Goal: Task Accomplishment & Management: Use online tool/utility

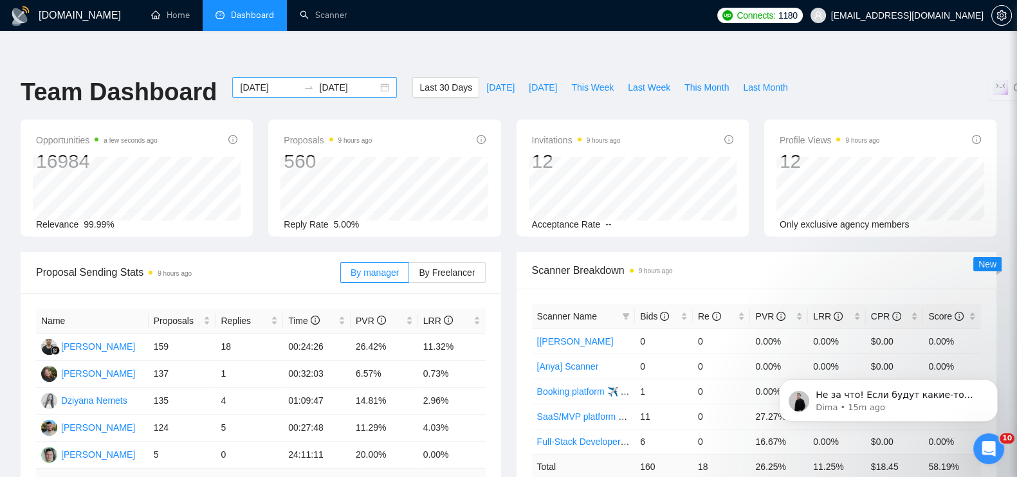
click at [377, 77] on div "2025-09-08 2025-10-08" at bounding box center [314, 87] width 165 height 21
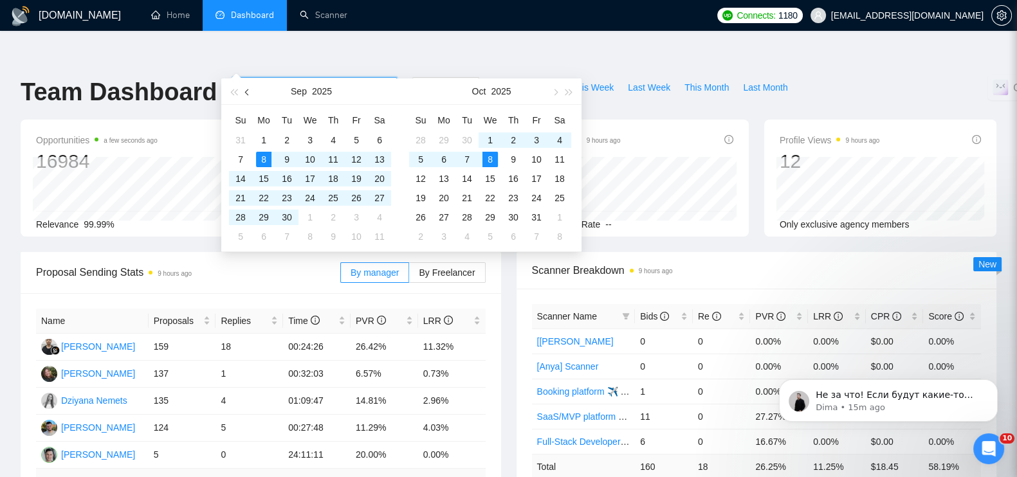
click at [251, 91] on span "button" at bounding box center [248, 92] width 6 height 6
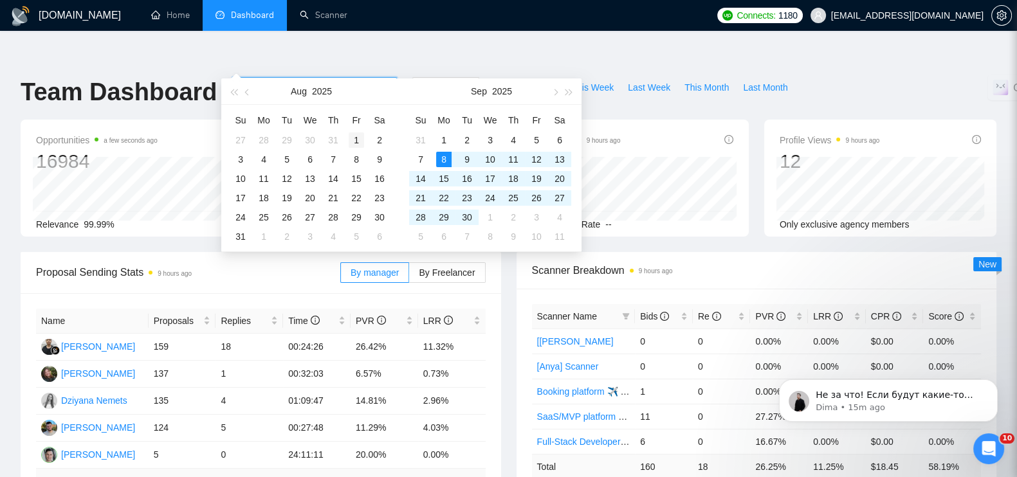
type input "2025-08-01"
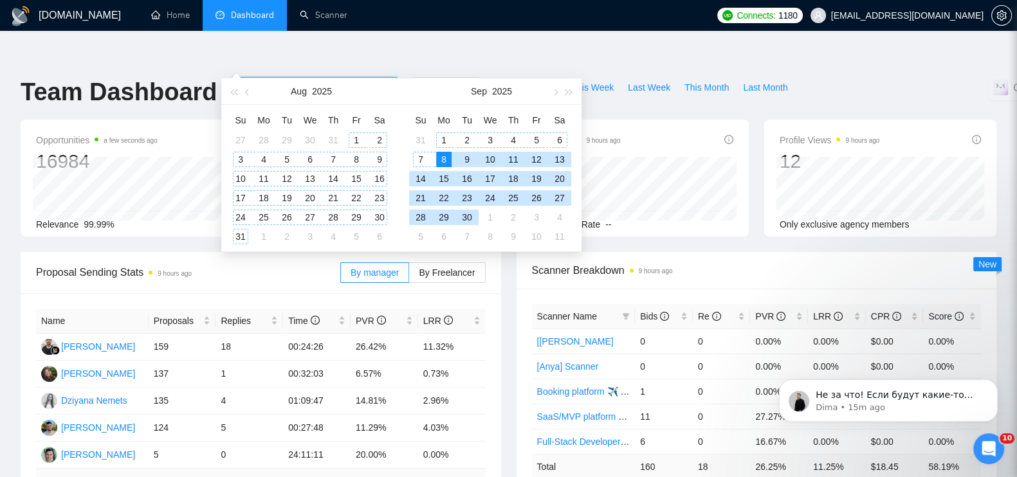
click at [354, 139] on div "1" at bounding box center [356, 139] width 15 height 15
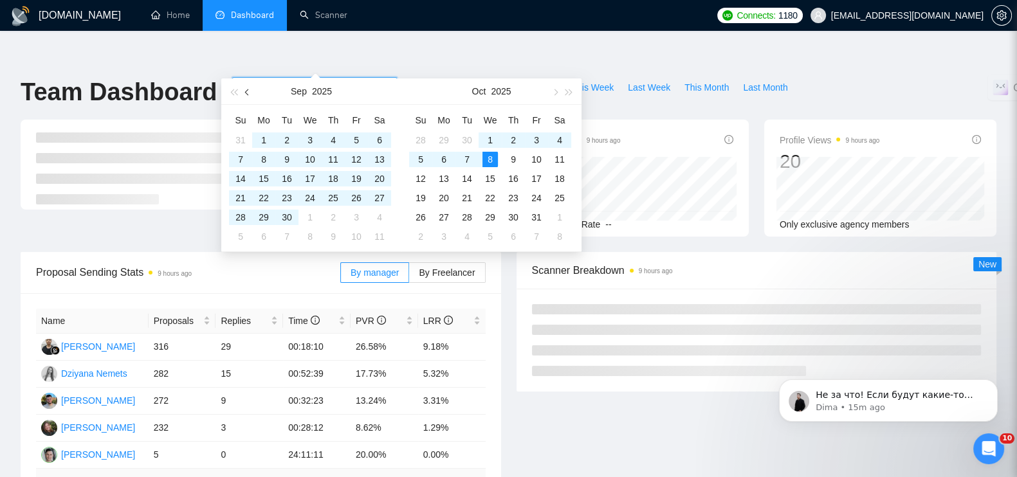
click at [248, 91] on span "button" at bounding box center [248, 92] width 6 height 6
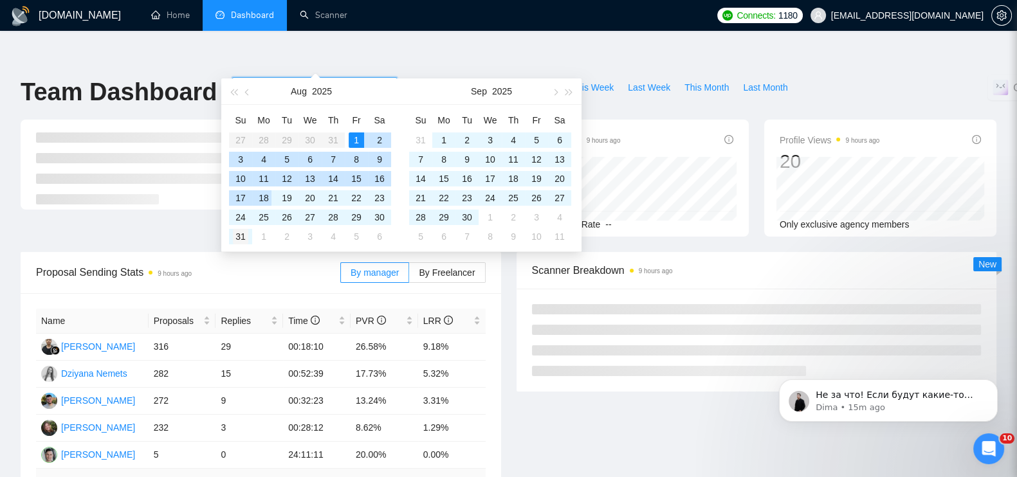
type input "2025-08-31"
click at [242, 238] on div "31" at bounding box center [240, 236] width 15 height 15
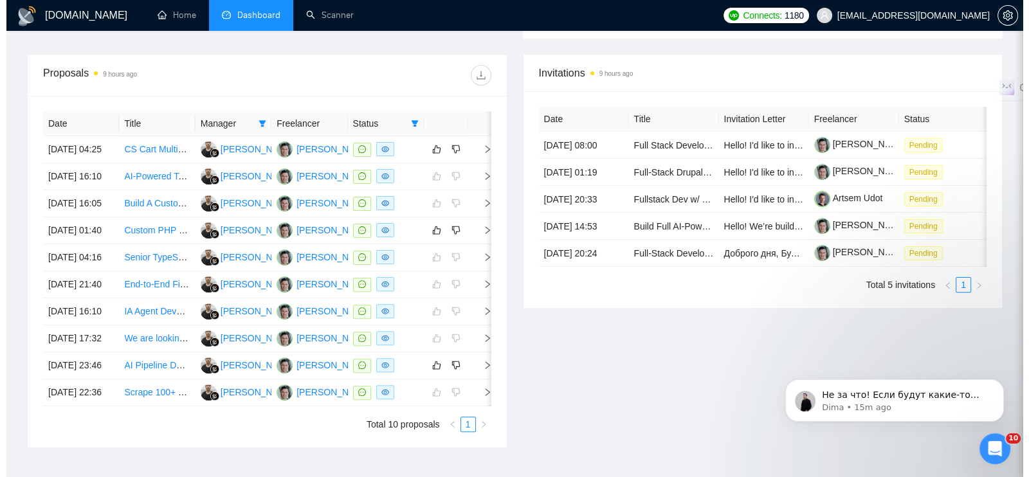
scroll to position [674, 0]
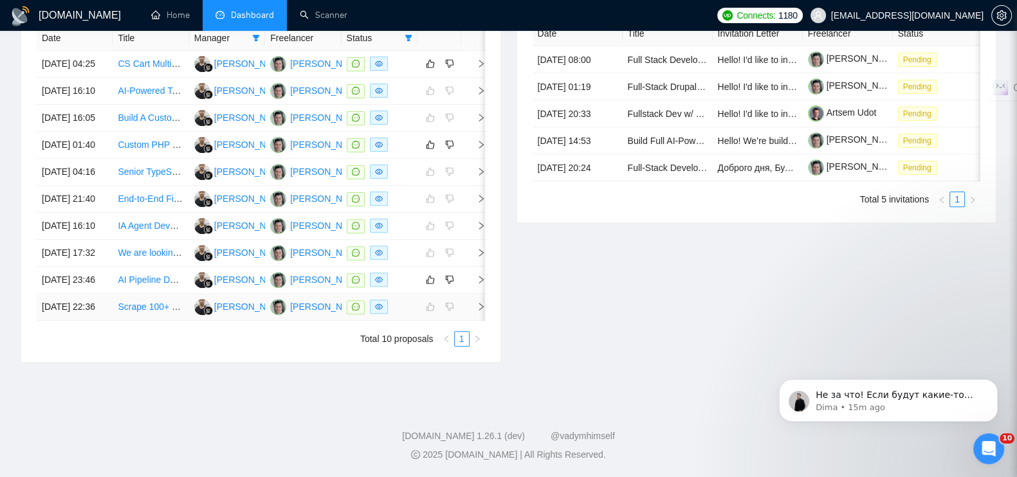
click at [478, 302] on icon "right" at bounding box center [480, 306] width 9 height 9
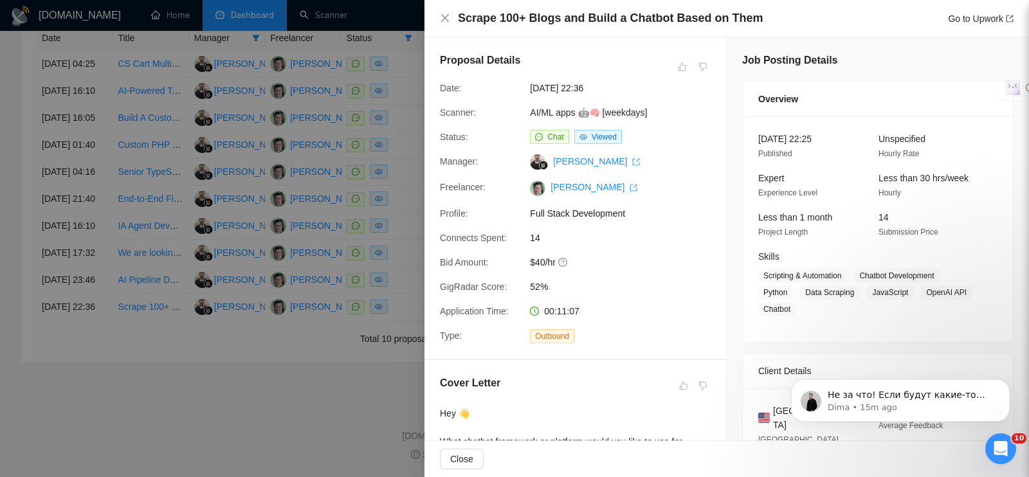
scroll to position [321, 0]
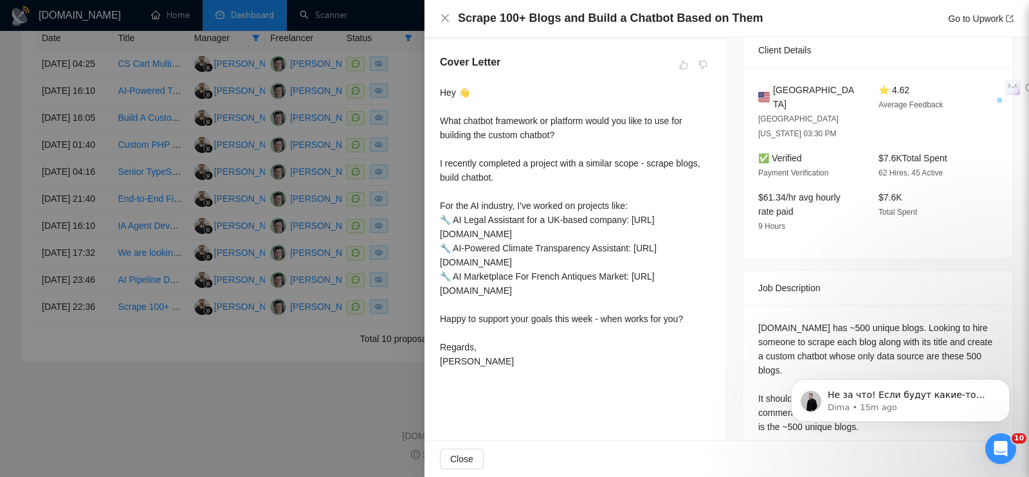
drag, startPoint x: 440, startPoint y: 91, endPoint x: 492, endPoint y: 374, distance: 286.9
click at [492, 374] on div "Cover Letter Hey 👋 What chatbot framework or platform would you like to use for…" at bounding box center [575, 214] width 302 height 350
copy div "Hey 👋 What chatbot framework or platform would you like to use for building the…"
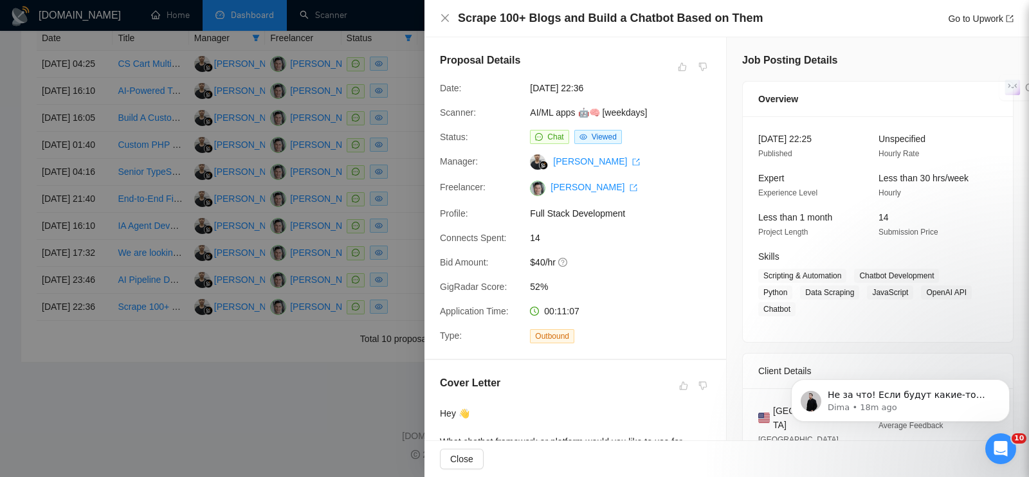
scroll to position [241, 0]
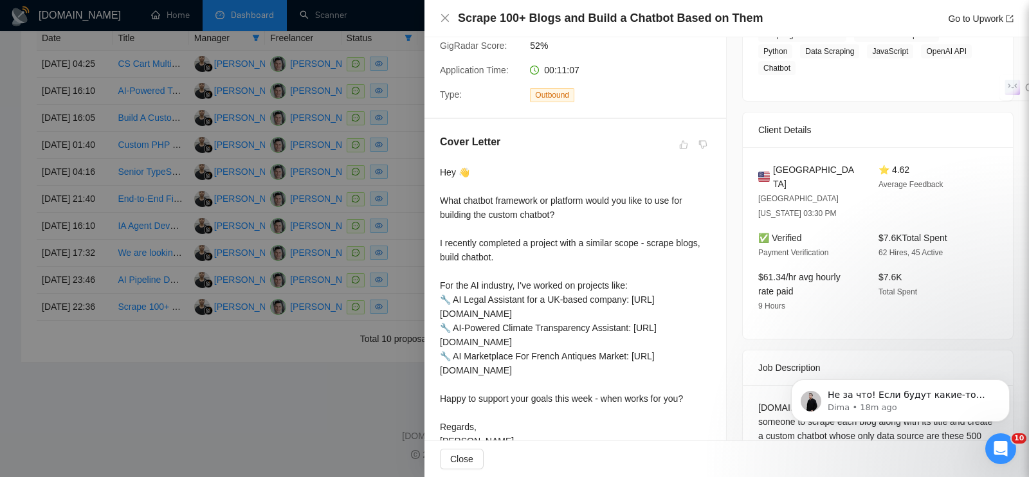
click at [352, 385] on div at bounding box center [514, 238] width 1029 height 477
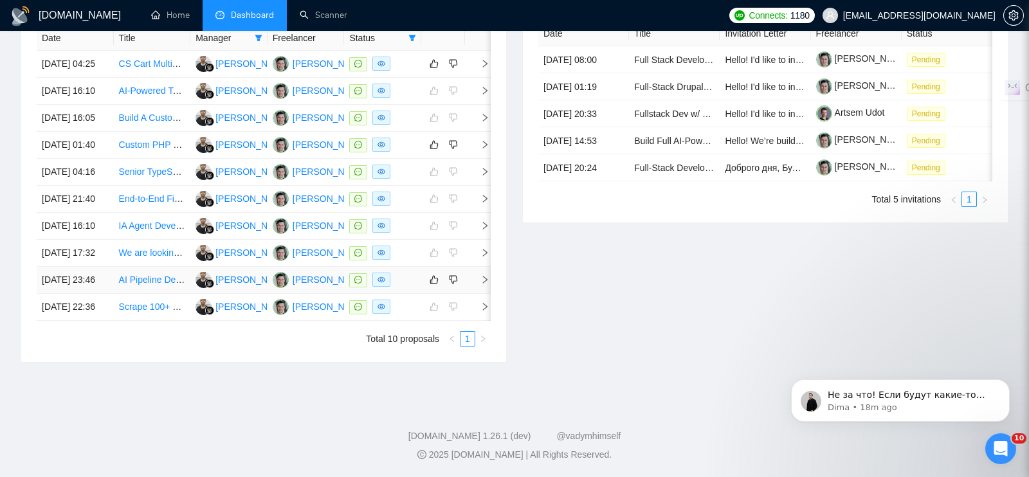
scroll to position [662, 0]
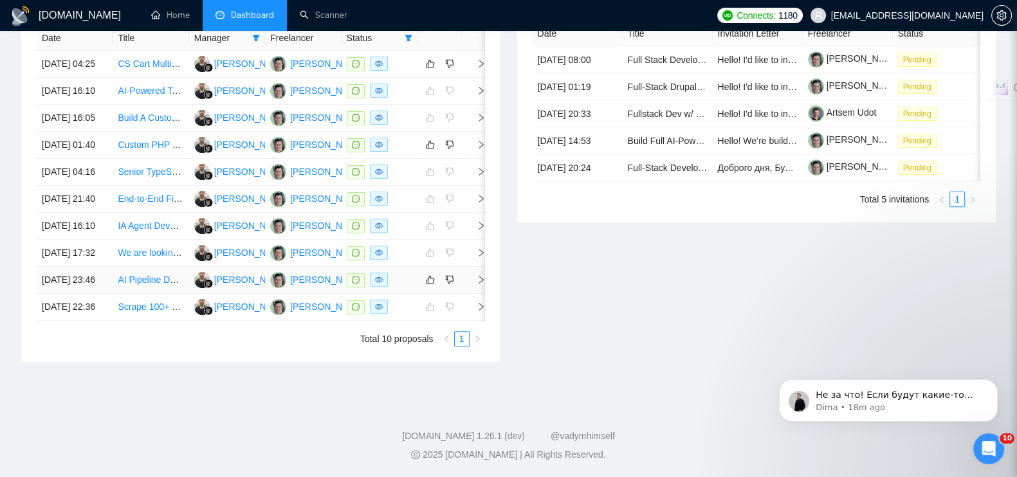
click at [479, 275] on icon "right" at bounding box center [480, 279] width 9 height 9
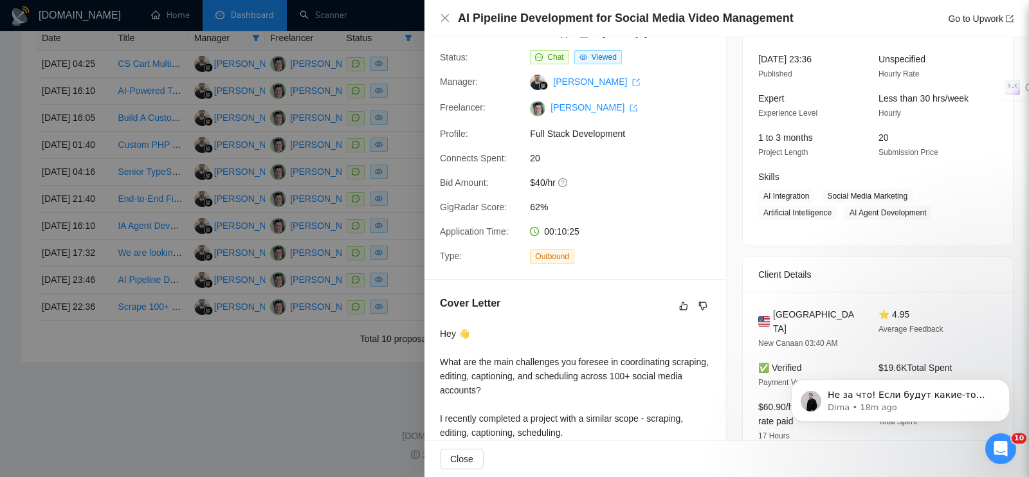
scroll to position [0, 0]
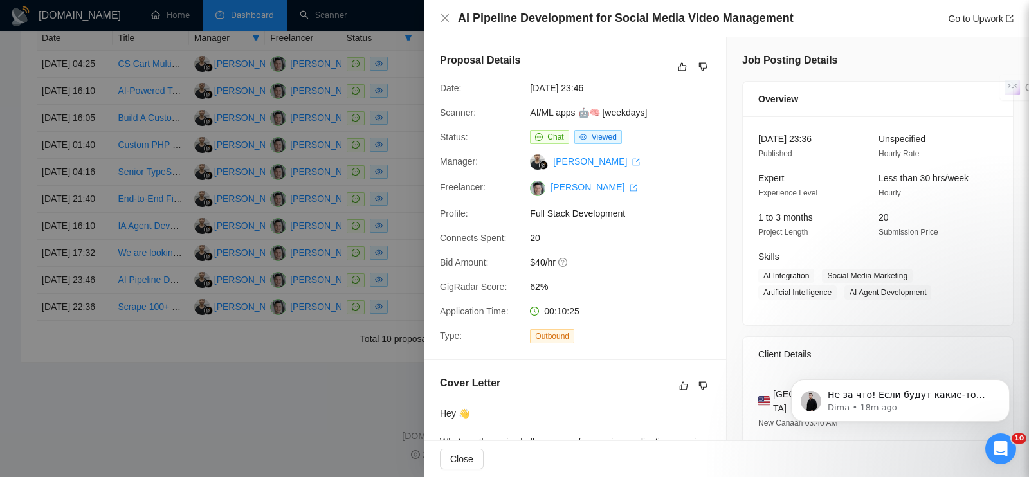
click at [334, 430] on div at bounding box center [514, 238] width 1029 height 477
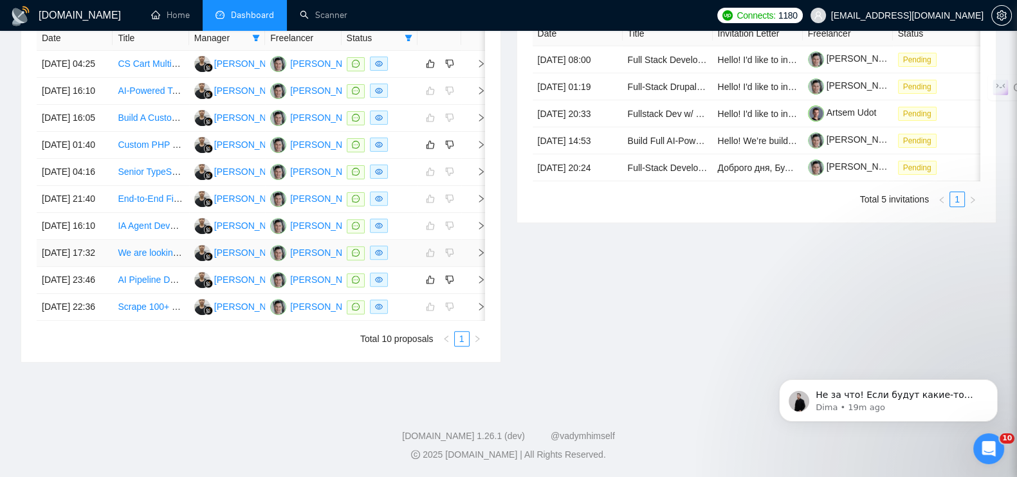
click at [480, 248] on icon "right" at bounding box center [480, 252] width 9 height 9
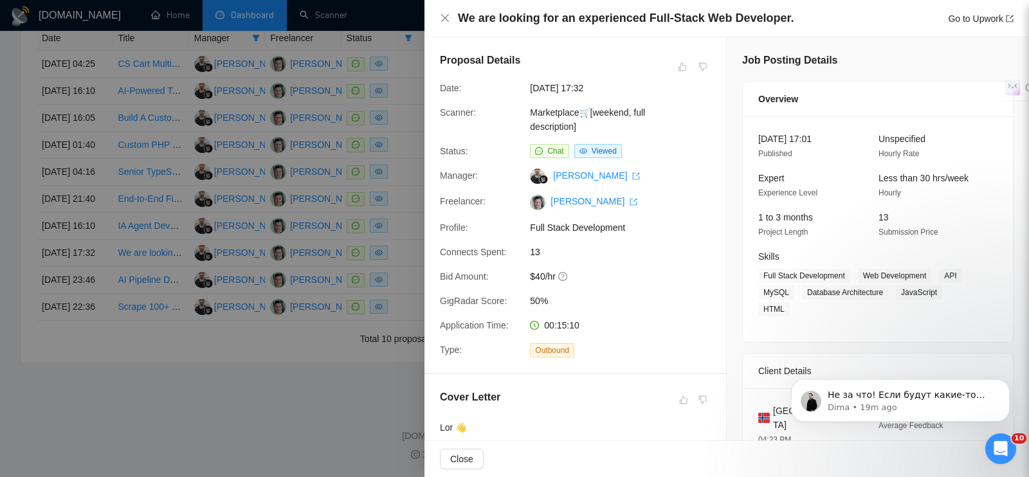
click at [374, 389] on div at bounding box center [514, 238] width 1029 height 477
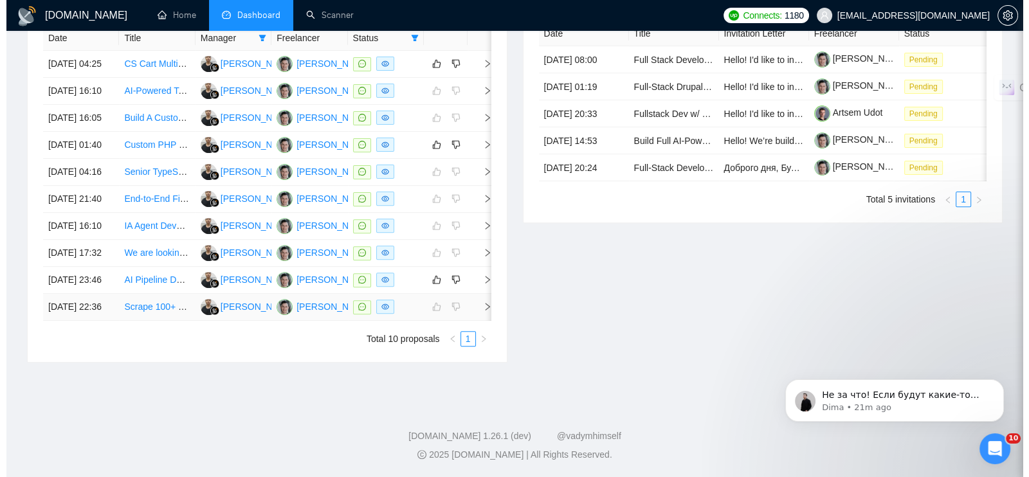
scroll to position [581, 0]
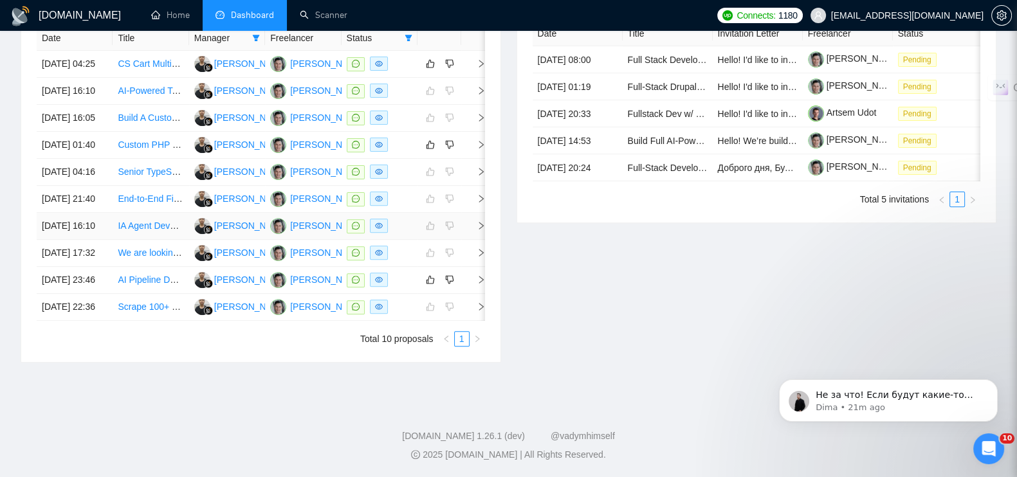
click at [478, 230] on icon "right" at bounding box center [480, 225] width 9 height 9
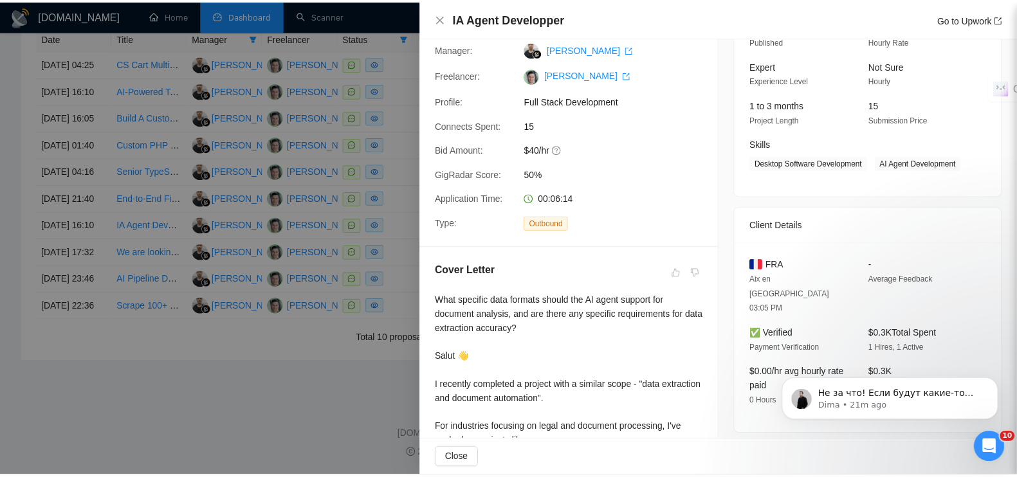
scroll to position [160, 0]
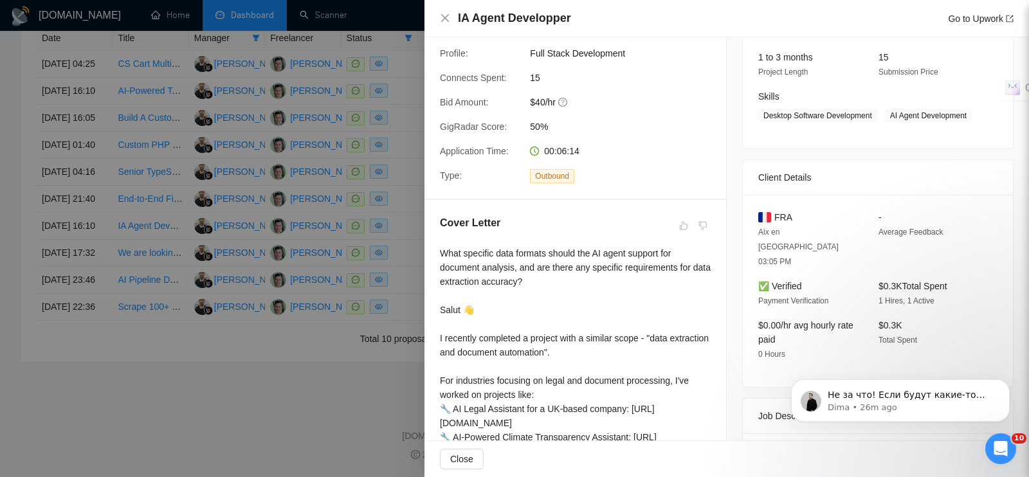
click at [276, 437] on div at bounding box center [514, 238] width 1029 height 477
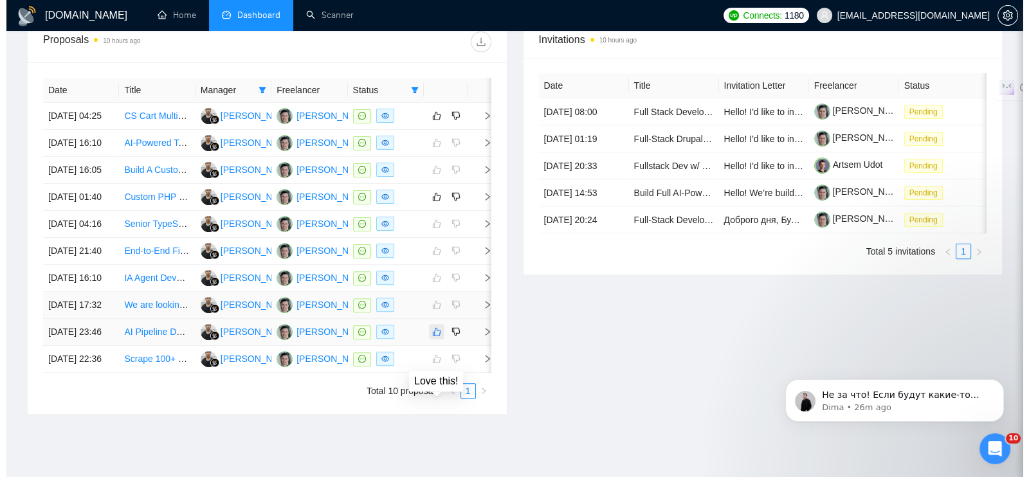
scroll to position [501, 0]
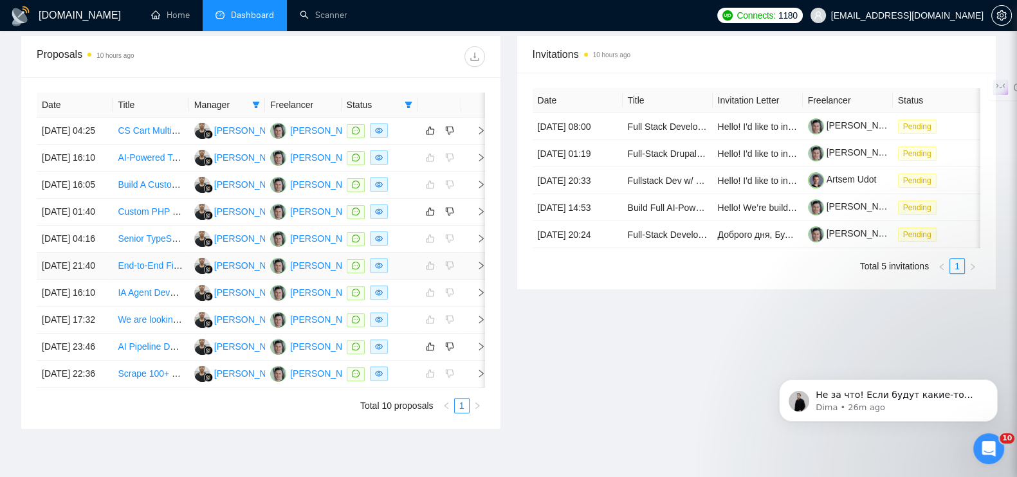
click at [478, 270] on icon "right" at bounding box center [480, 265] width 9 height 9
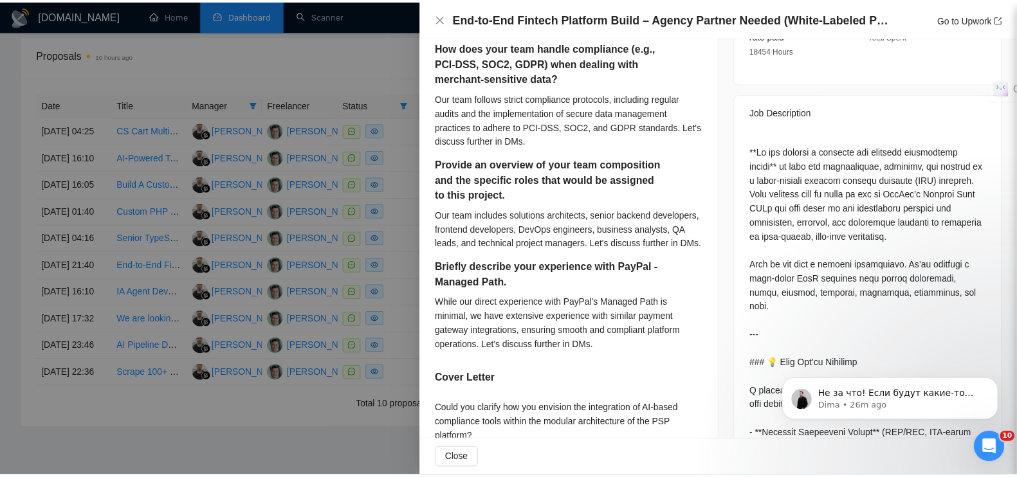
scroll to position [642, 0]
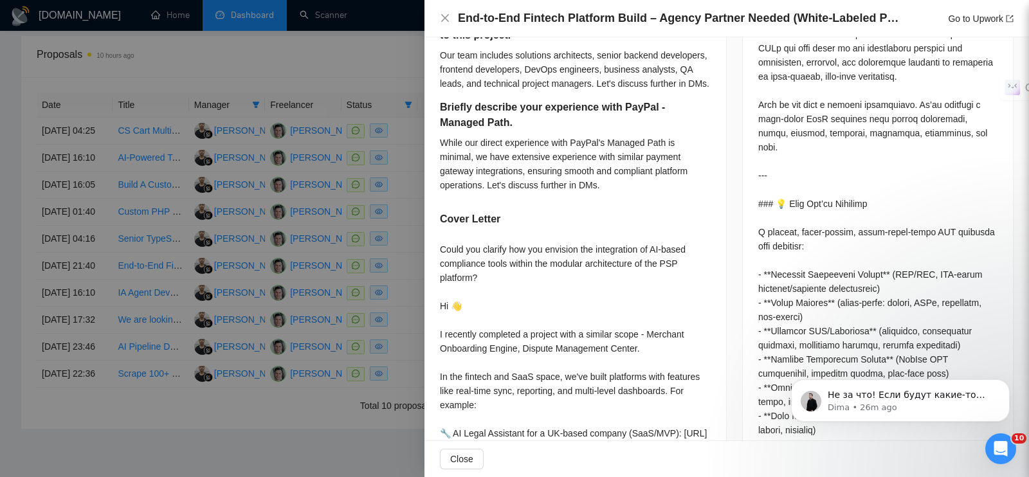
click at [403, 53] on div at bounding box center [514, 238] width 1029 height 477
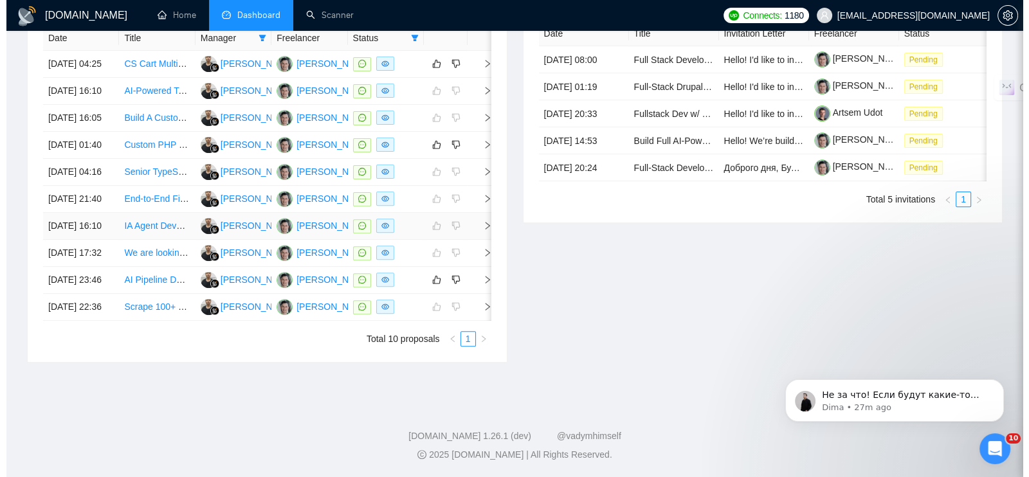
scroll to position [501, 0]
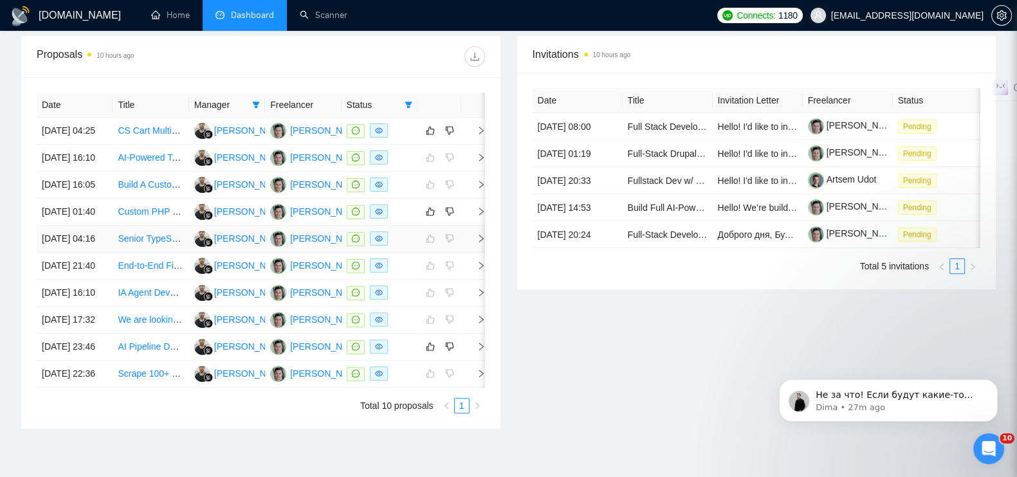
click at [481, 243] on icon "right" at bounding box center [480, 238] width 9 height 9
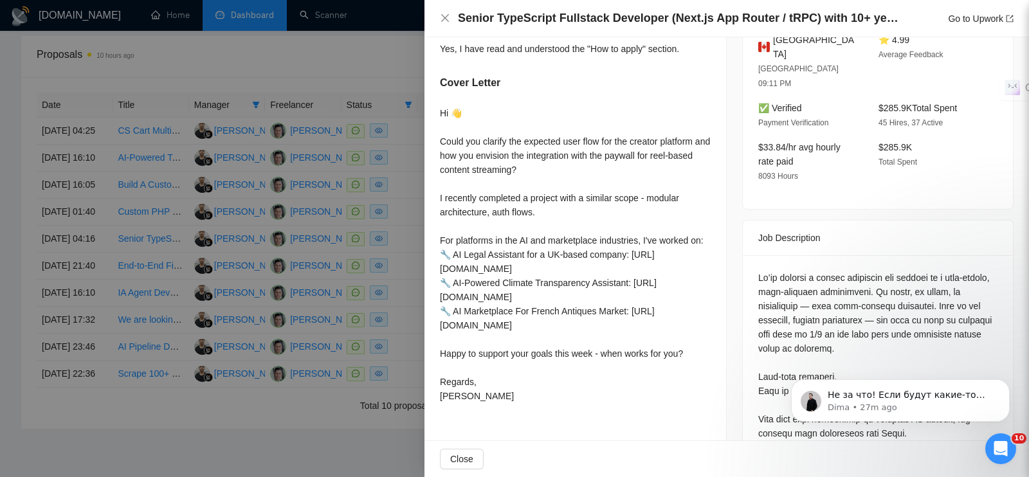
scroll to position [321, 0]
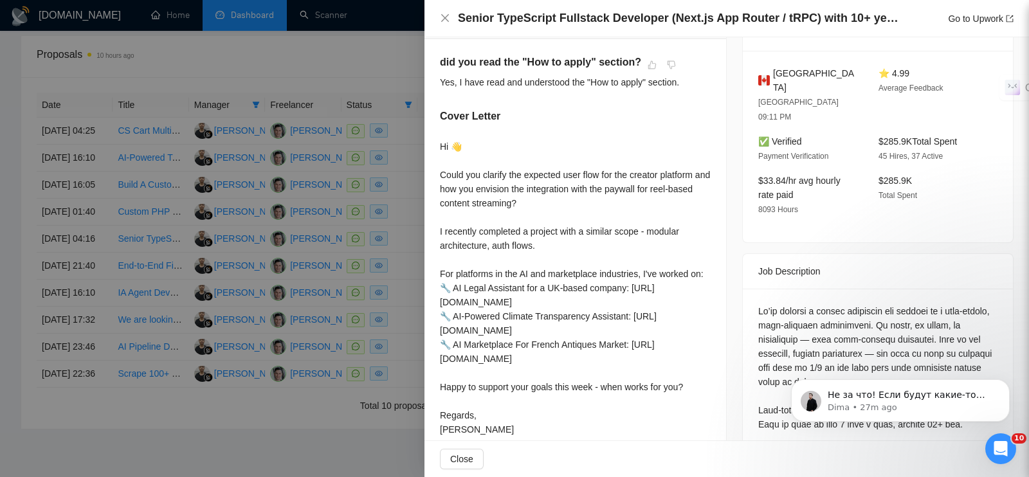
click at [397, 46] on div at bounding box center [514, 238] width 1029 height 477
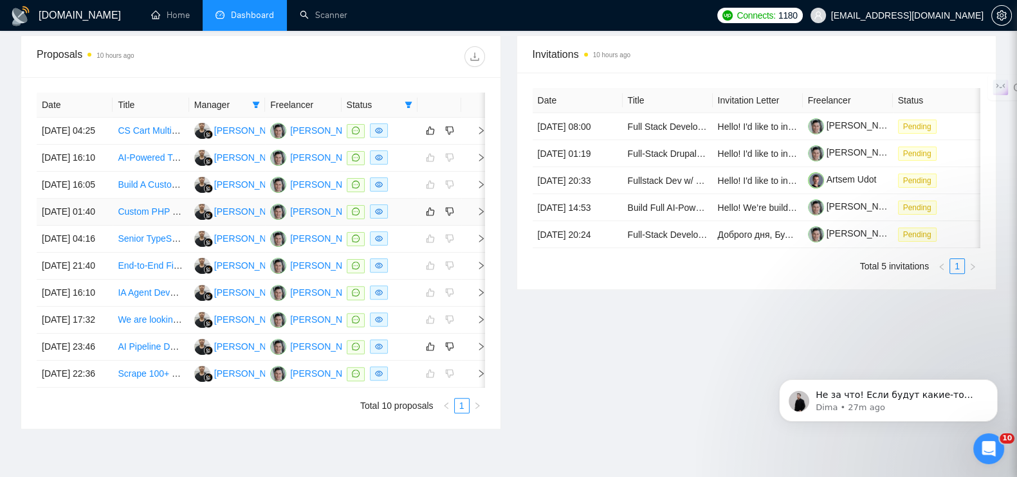
click at [476, 216] on icon "right" at bounding box center [480, 211] width 9 height 9
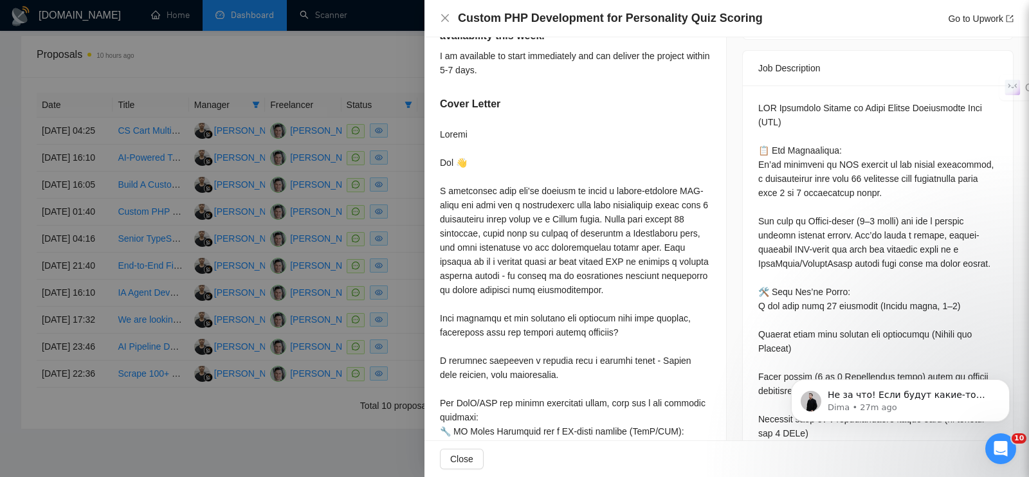
scroll to position [562, 0]
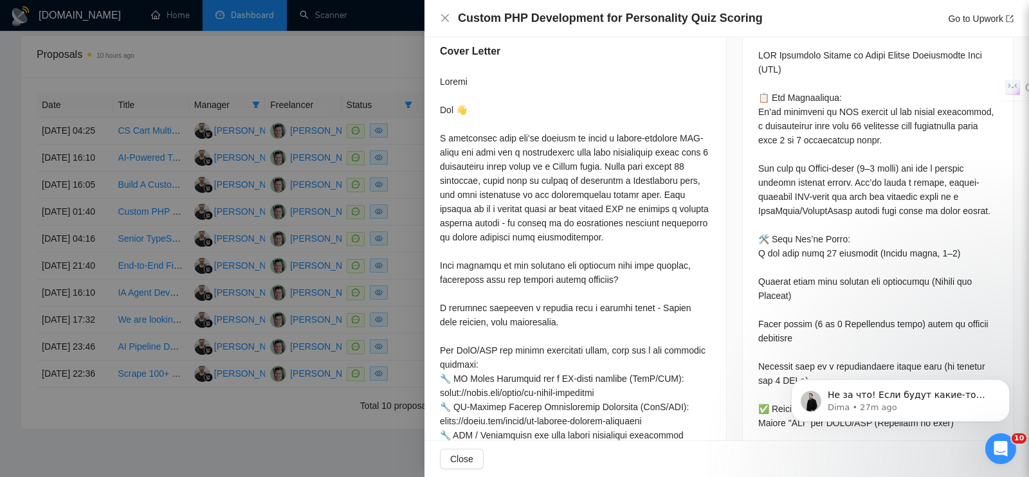
click at [404, 48] on div at bounding box center [514, 238] width 1029 height 477
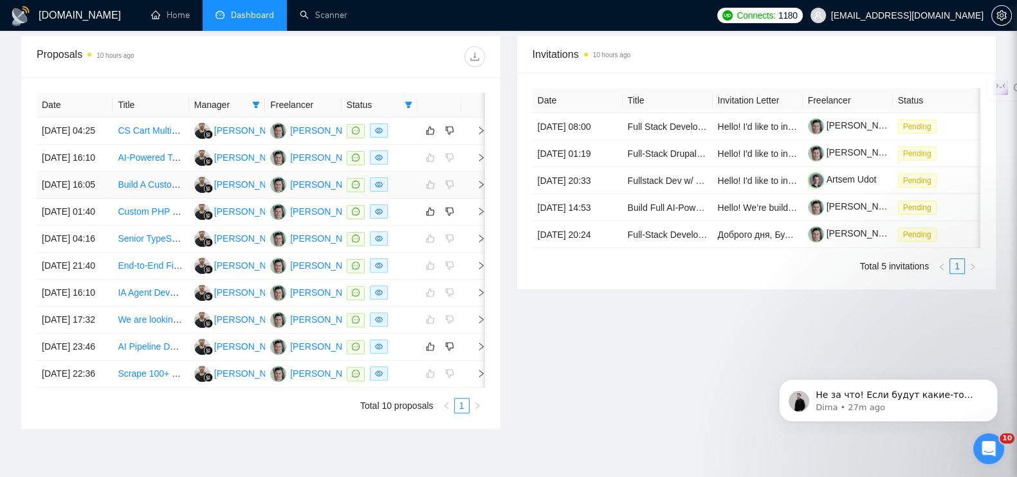
click at [481, 185] on icon "right" at bounding box center [480, 184] width 9 height 9
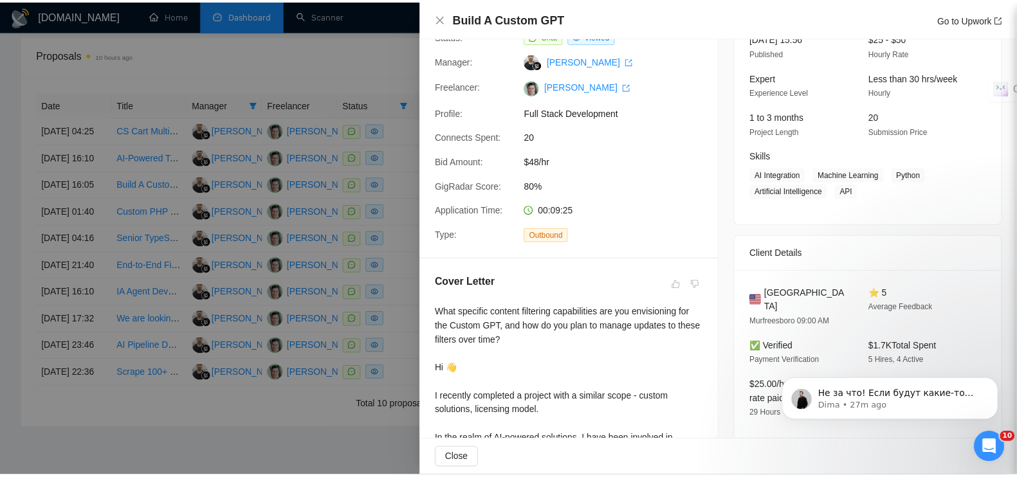
scroll to position [67, 0]
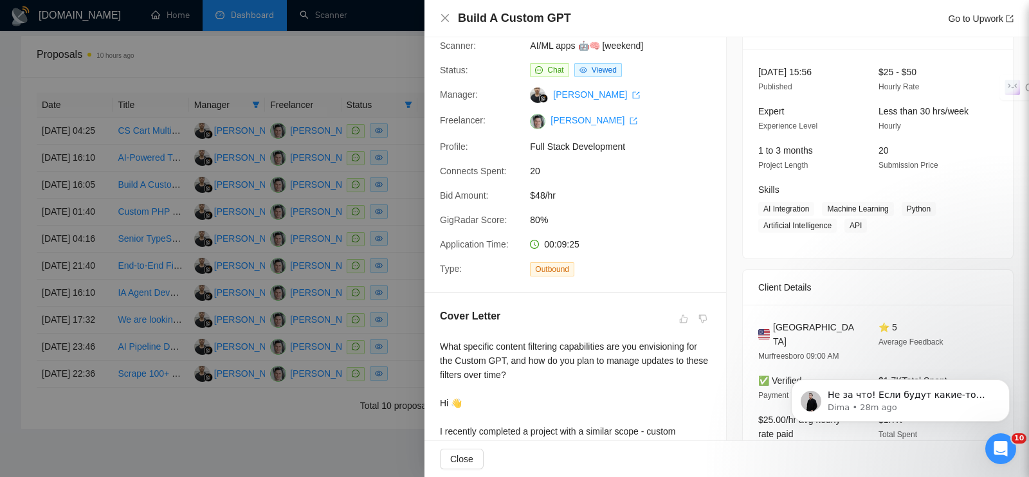
click at [395, 48] on div at bounding box center [514, 238] width 1029 height 477
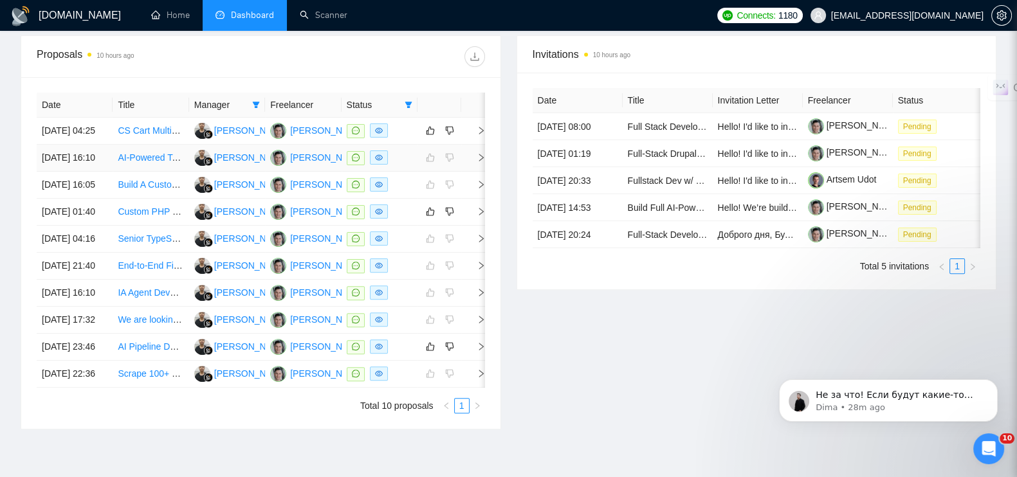
click at [479, 154] on icon "right" at bounding box center [481, 158] width 5 height 8
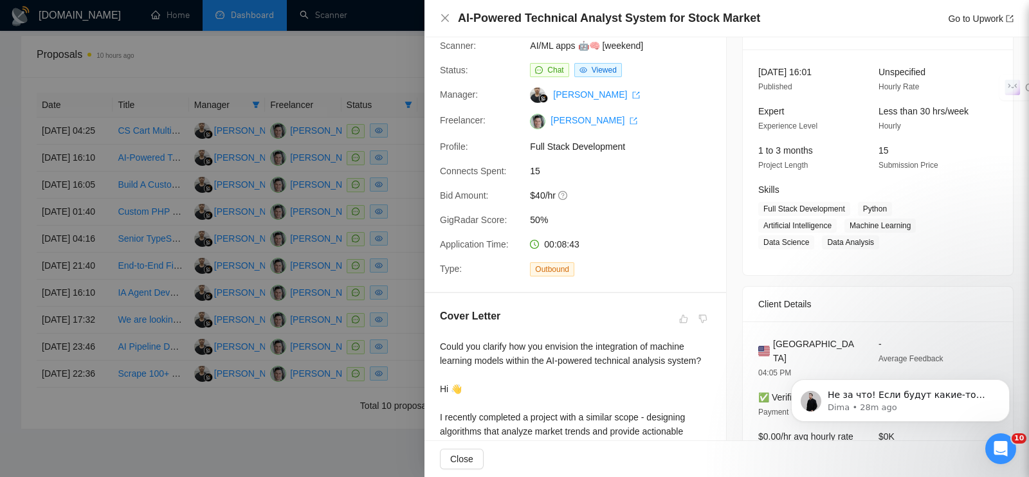
click at [363, 50] on div at bounding box center [514, 238] width 1029 height 477
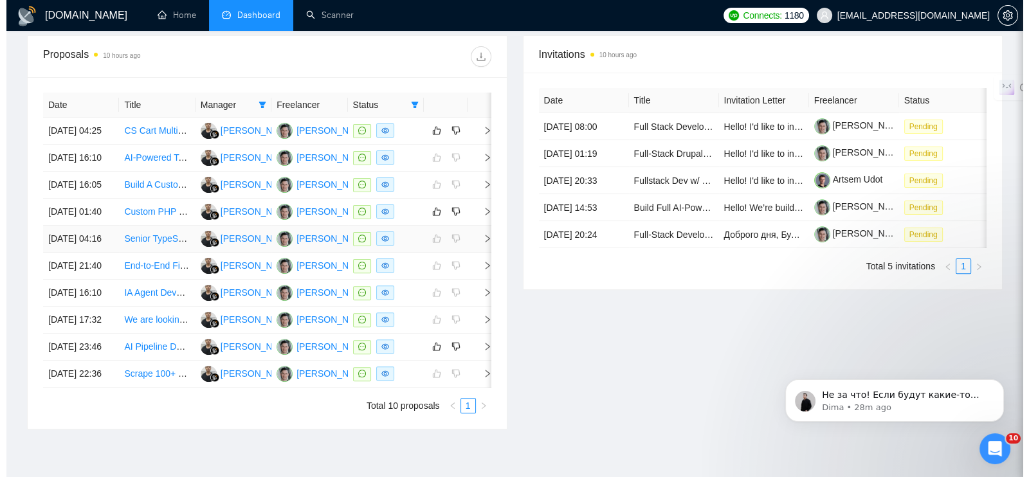
scroll to position [421, 0]
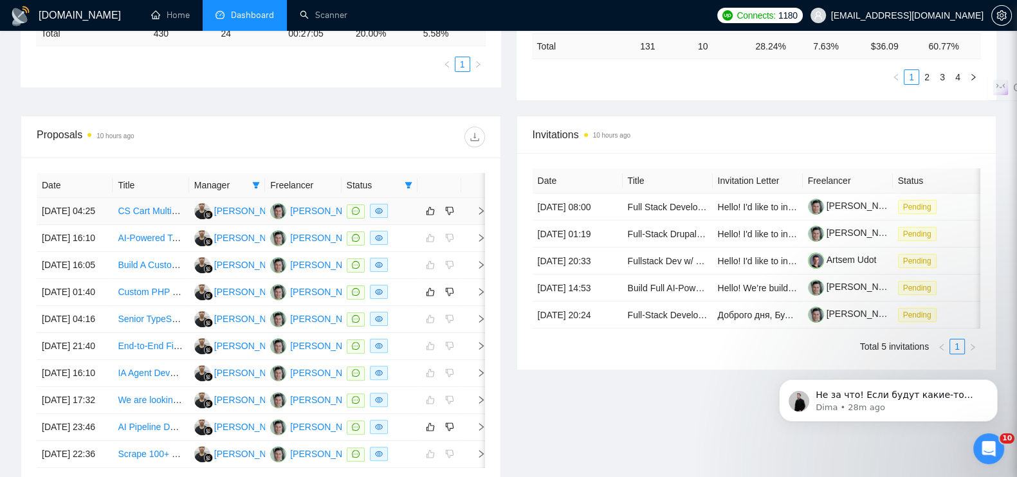
click at [478, 206] on icon "right" at bounding box center [480, 210] width 9 height 9
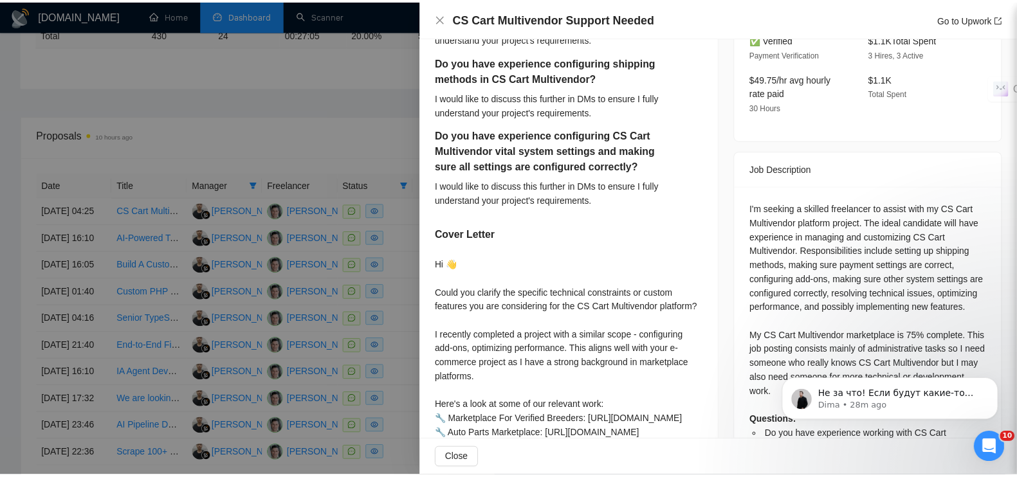
scroll to position [469, 0]
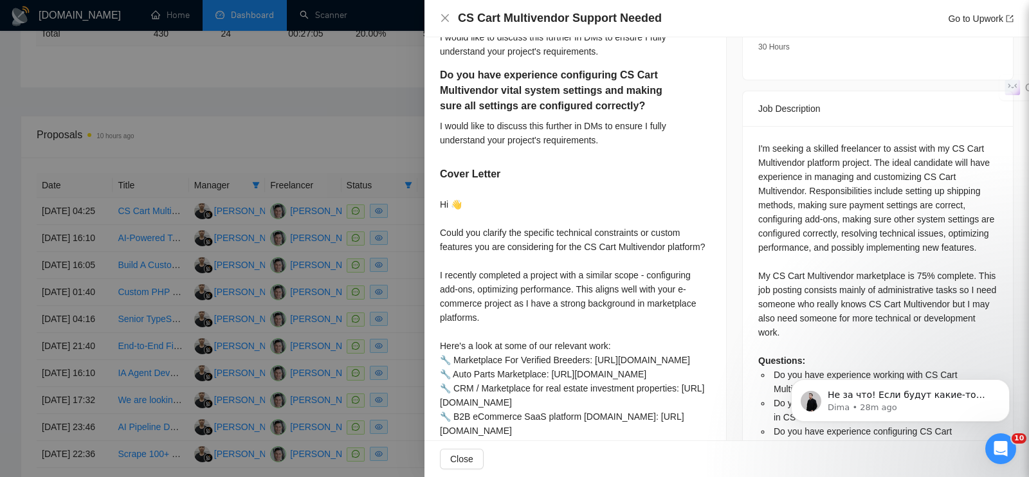
click at [322, 64] on div at bounding box center [514, 238] width 1029 height 477
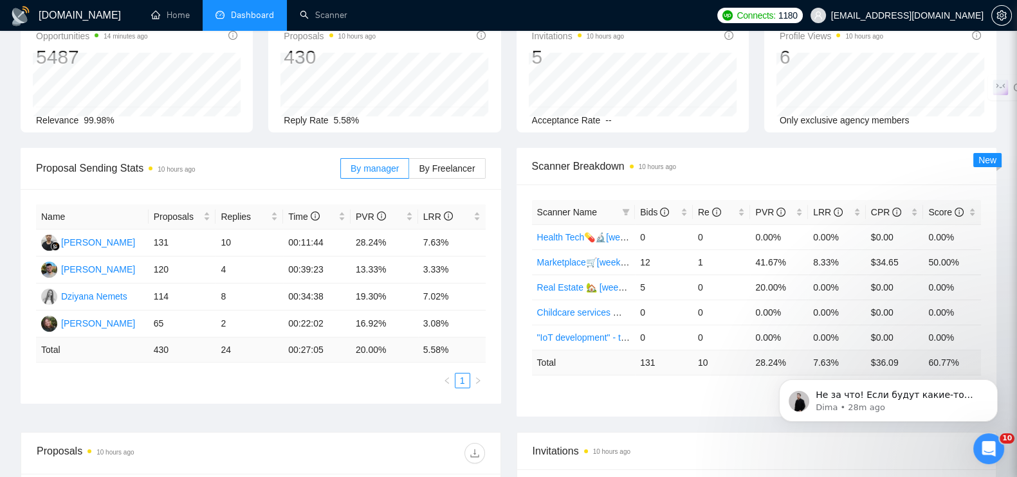
scroll to position [0, 0]
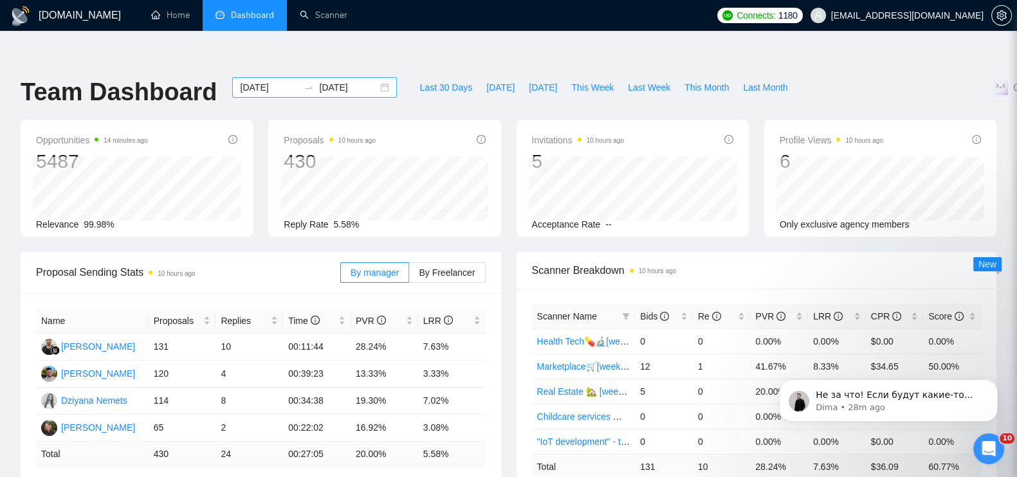
click at [373, 77] on div "2025-08-01 2025-08-31" at bounding box center [314, 87] width 165 height 21
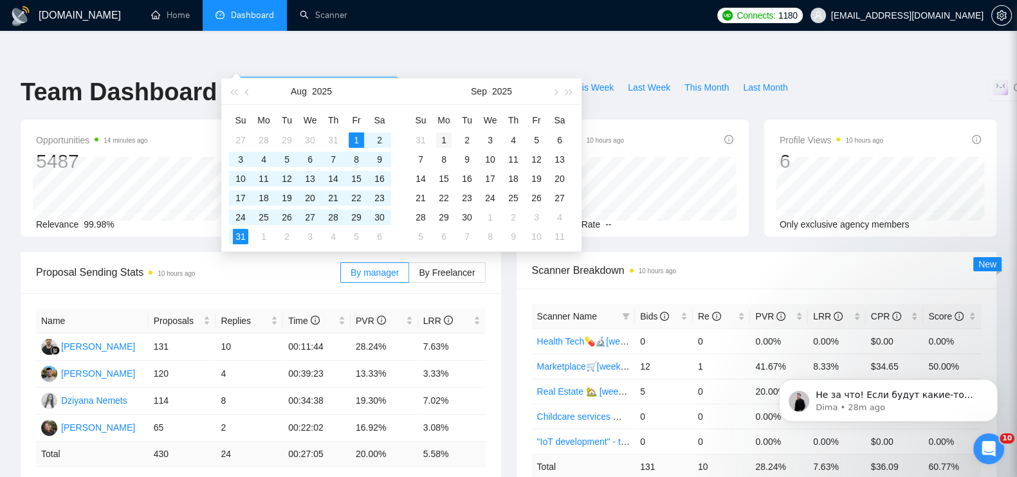
type input "2025-09-01"
click at [444, 135] on div "1" at bounding box center [443, 139] width 15 height 15
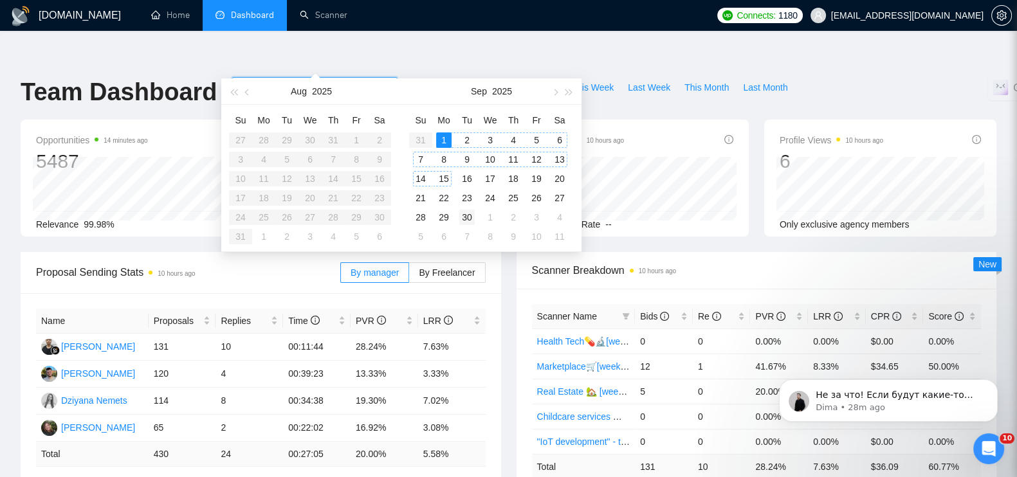
type input "2025-09-30"
click at [471, 217] on div "30" at bounding box center [466, 217] width 15 height 15
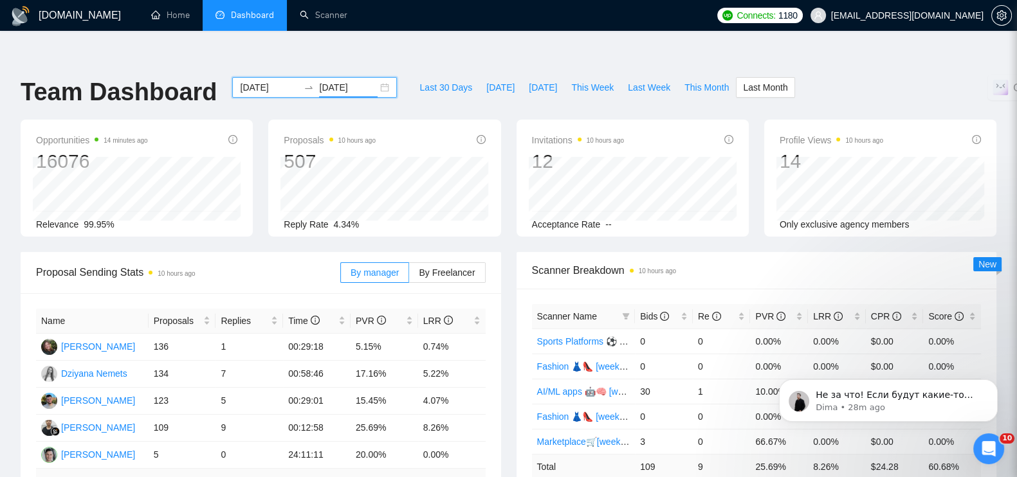
click at [304, 82] on icon "swap-right" at bounding box center [309, 87] width 10 height 10
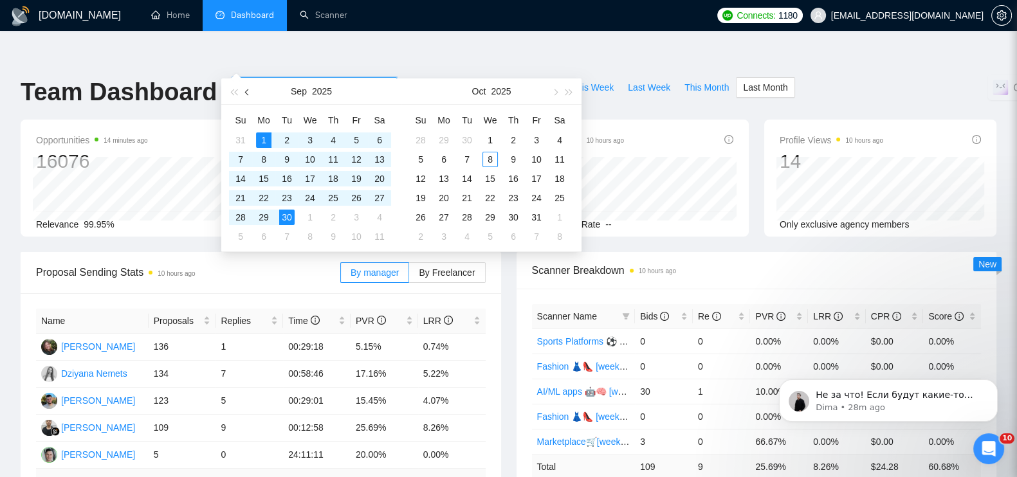
click at [245, 91] on span "button" at bounding box center [248, 92] width 6 height 6
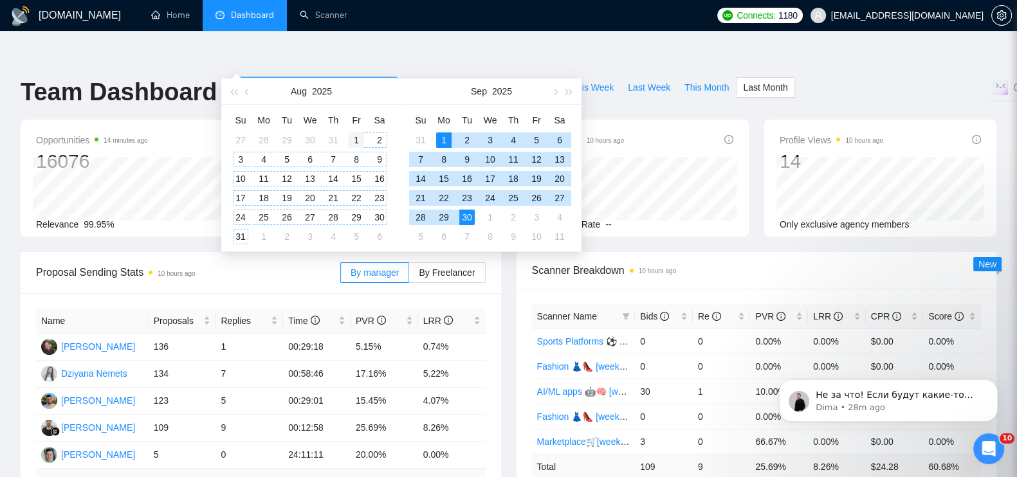
type input "2025-08-01"
click at [359, 141] on div "1" at bounding box center [356, 139] width 15 height 15
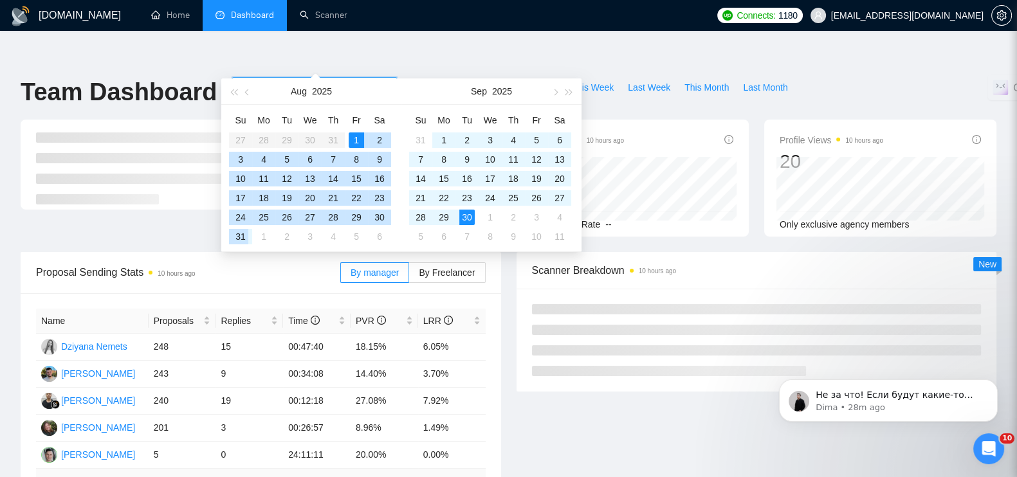
type input "2025-08-31"
click at [244, 239] on div "31" at bounding box center [240, 236] width 15 height 15
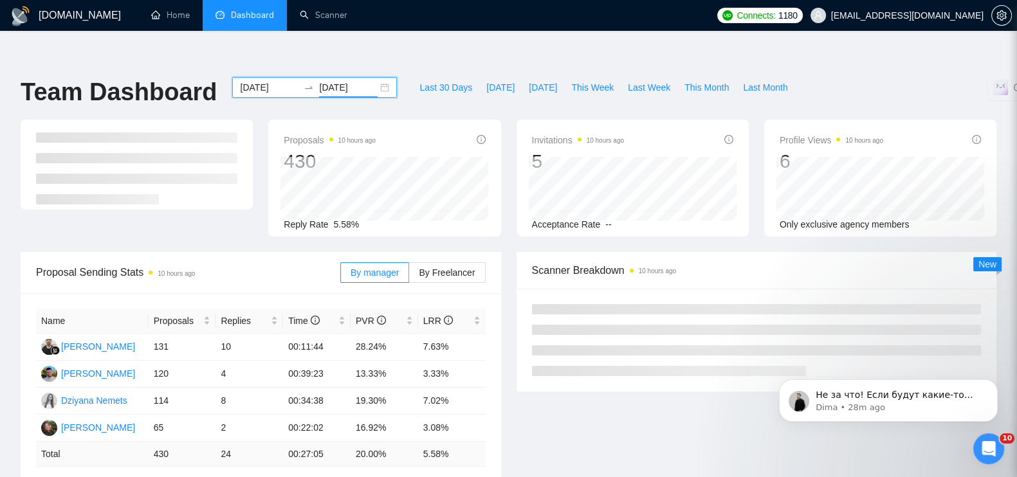
click at [376, 77] on div "2025-08-01 2025-08-31" at bounding box center [314, 87] width 165 height 21
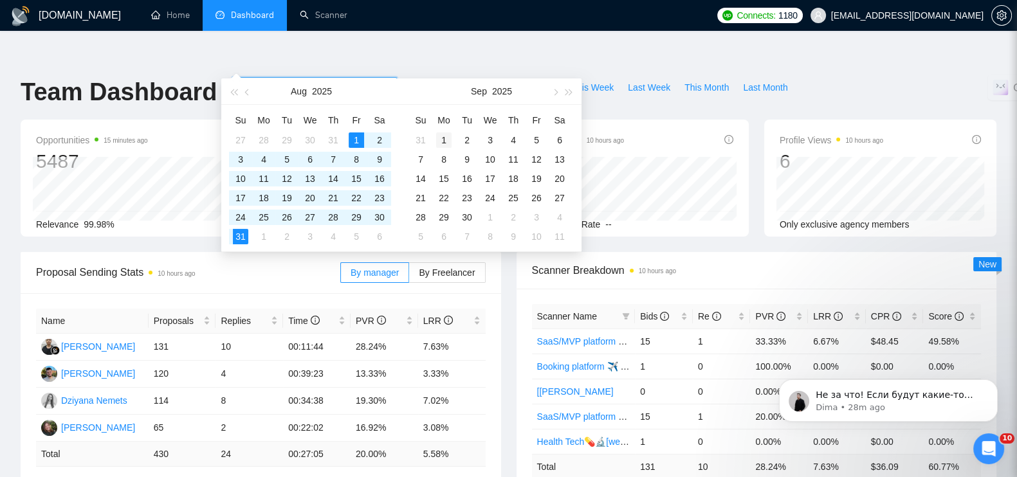
type input "2025-09-01"
click at [440, 139] on div "1" at bounding box center [443, 139] width 15 height 15
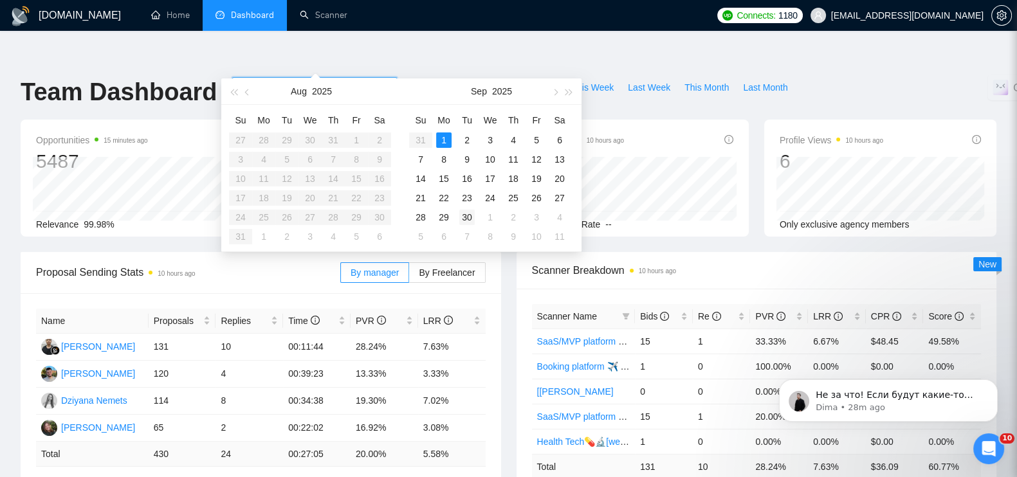
type input "2025-09-30"
click at [467, 218] on div "30" at bounding box center [466, 217] width 15 height 15
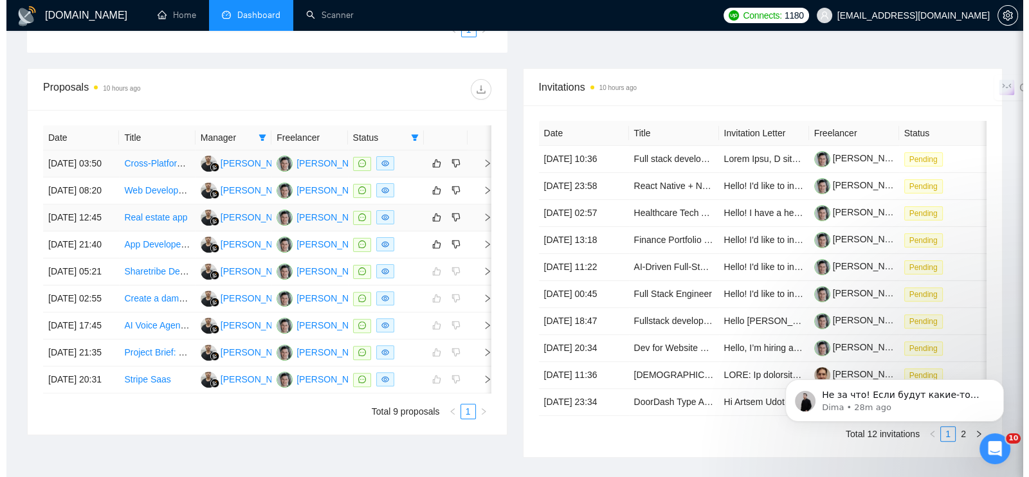
scroll to position [651, 0]
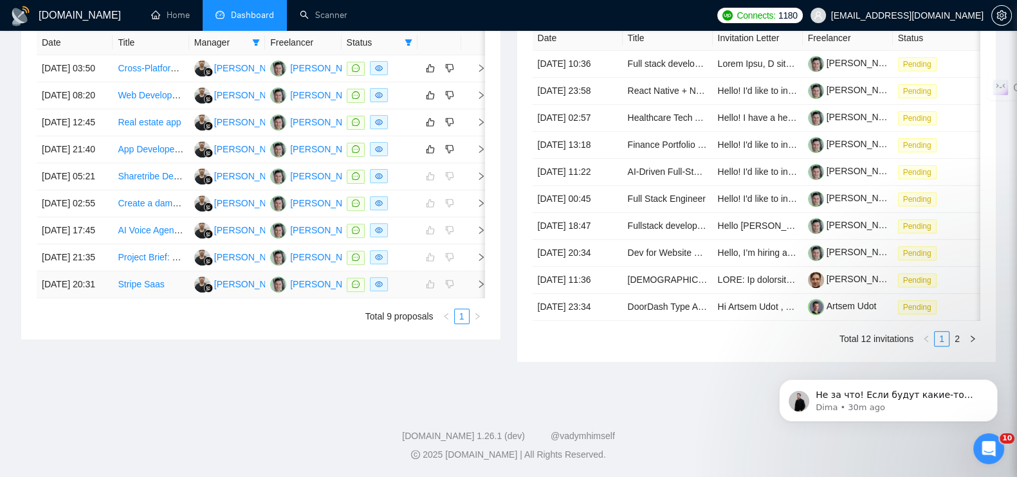
click at [482, 289] on icon "right" at bounding box center [480, 284] width 9 height 9
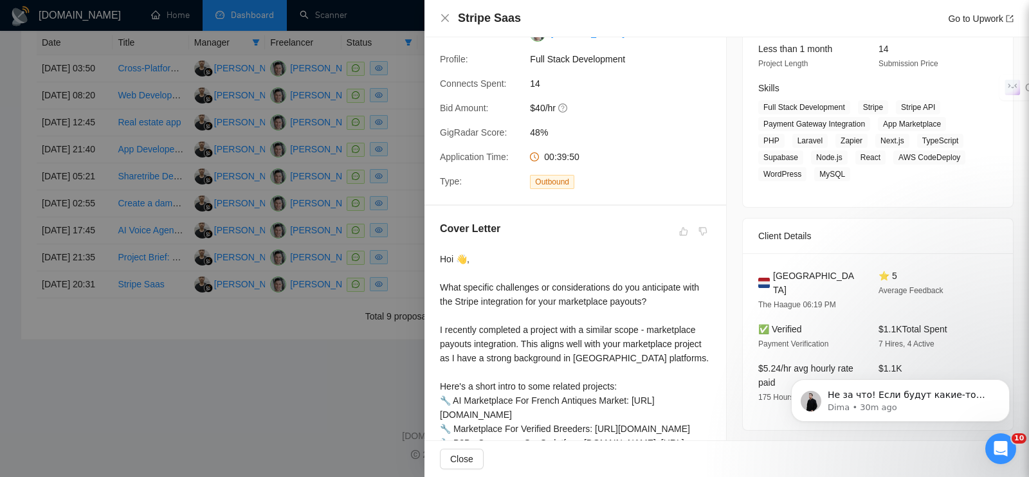
scroll to position [241, 0]
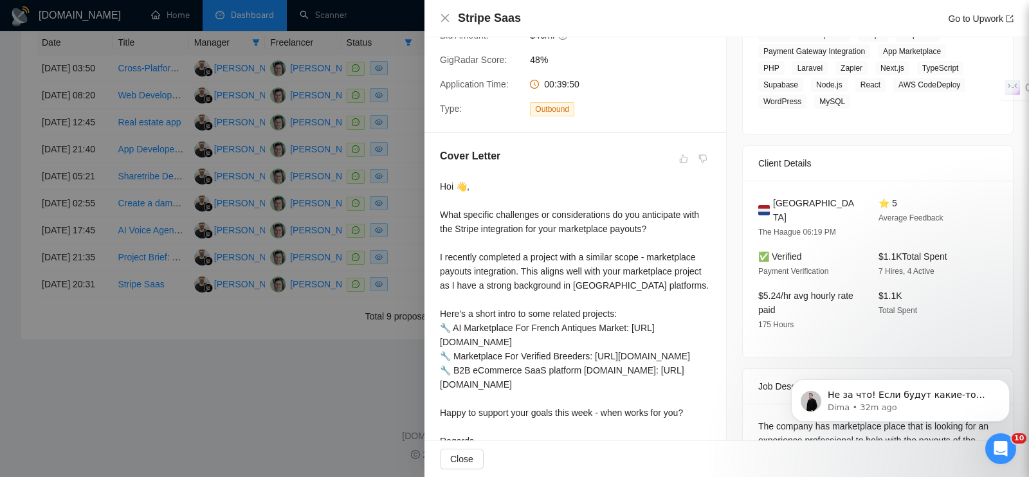
click at [289, 399] on div at bounding box center [514, 238] width 1029 height 477
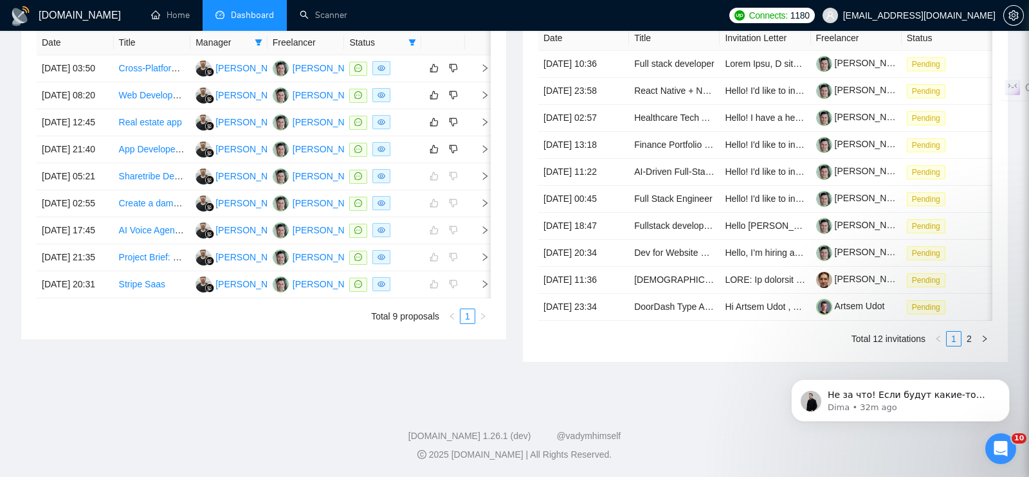
scroll to position [639, 0]
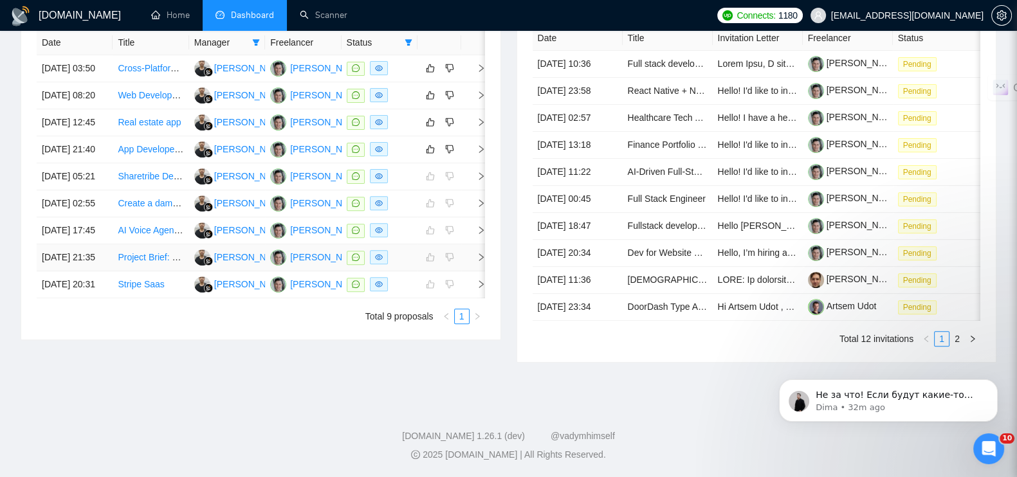
click at [480, 261] on icon "right" at bounding box center [481, 257] width 5 height 8
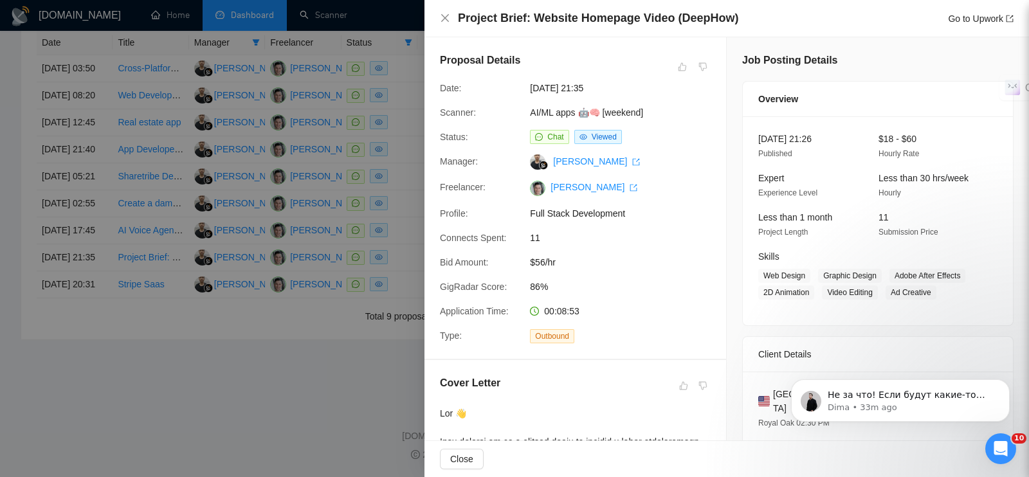
scroll to position [321, 0]
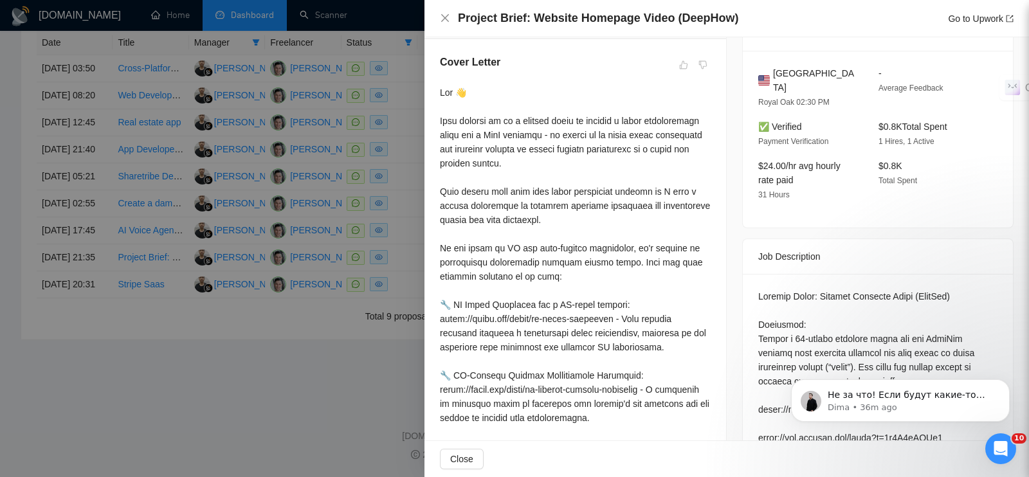
click at [312, 377] on div at bounding box center [514, 238] width 1029 height 477
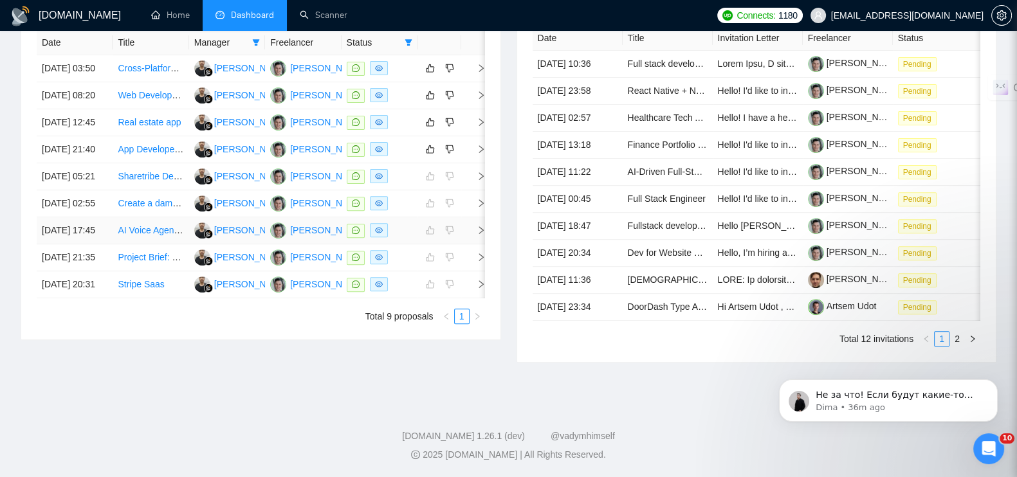
click at [476, 226] on icon "right" at bounding box center [480, 230] width 9 height 9
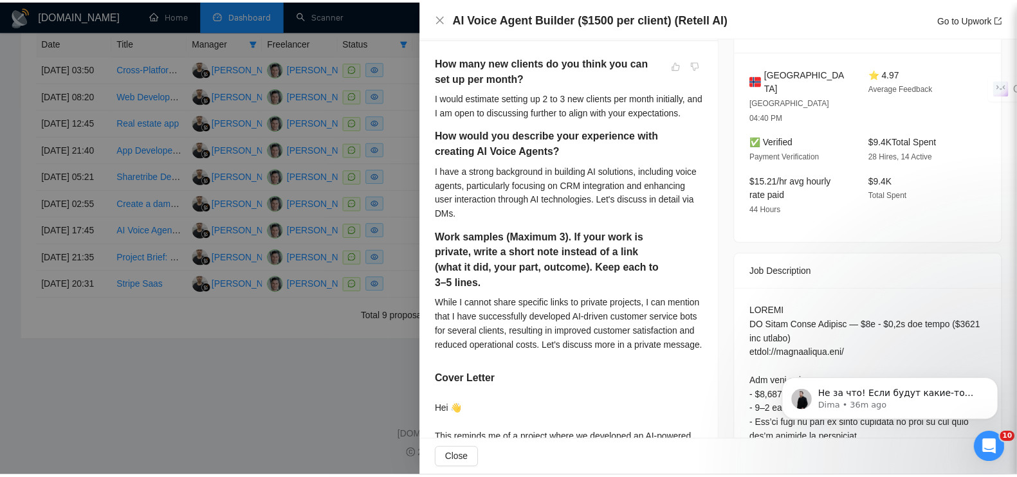
scroll to position [562, 0]
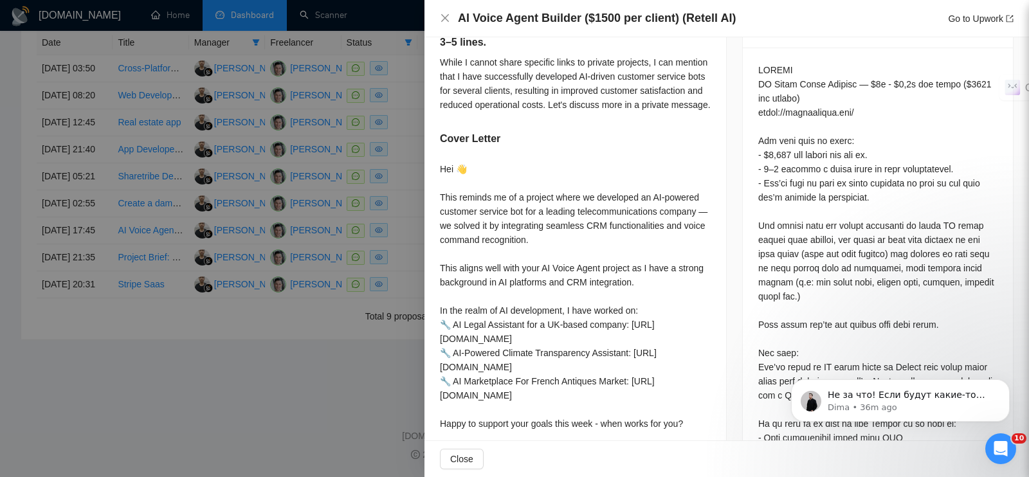
click at [350, 400] on div at bounding box center [514, 238] width 1029 height 477
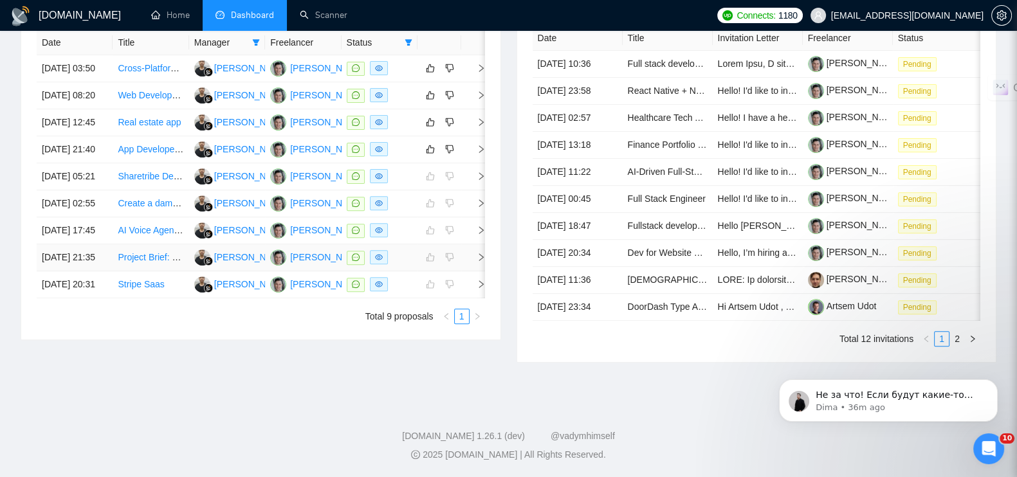
scroll to position [558, 0]
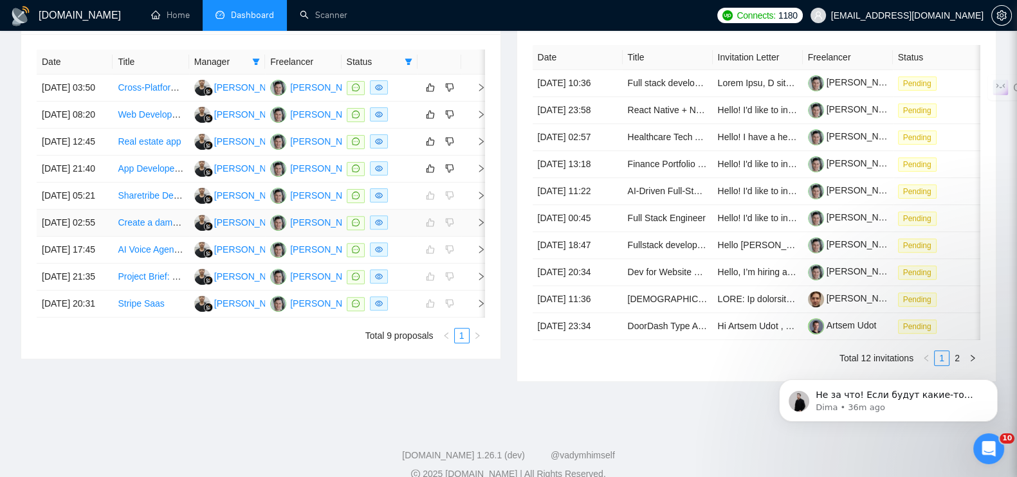
click at [479, 227] on icon "right" at bounding box center [480, 222] width 9 height 9
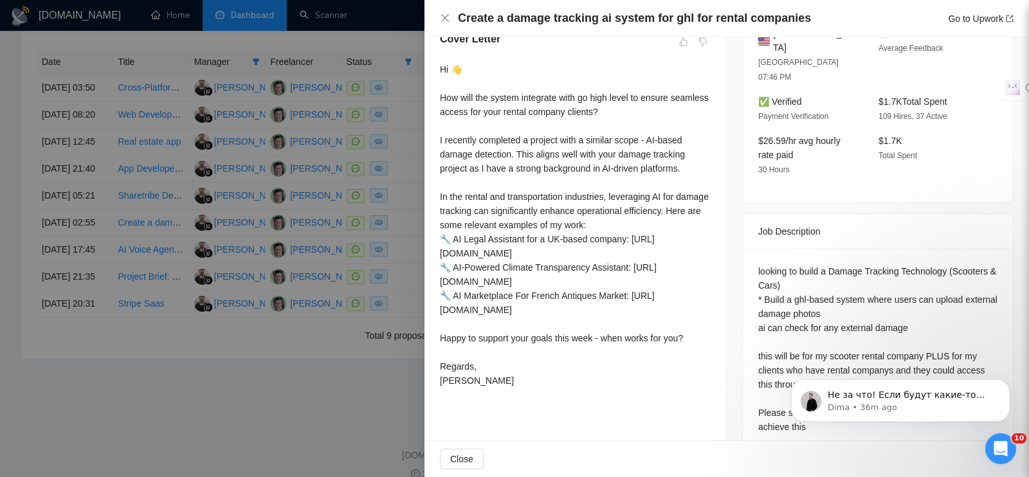
click at [334, 433] on div at bounding box center [514, 238] width 1029 height 477
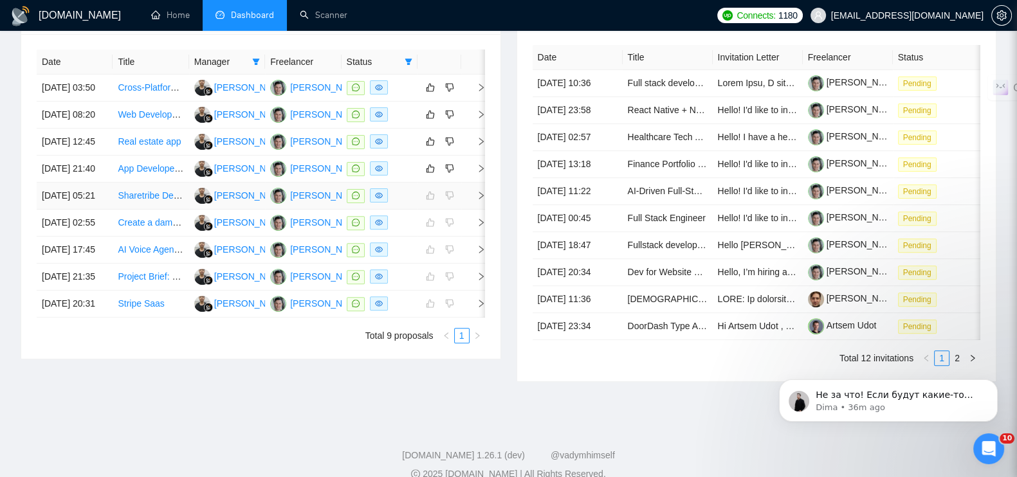
click at [482, 199] on icon "right" at bounding box center [481, 196] width 5 height 8
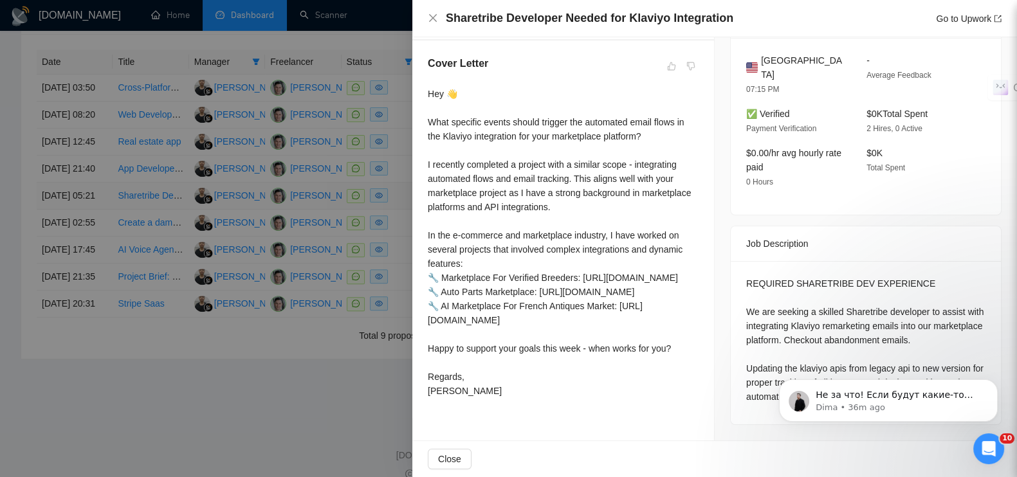
scroll to position [340, 0]
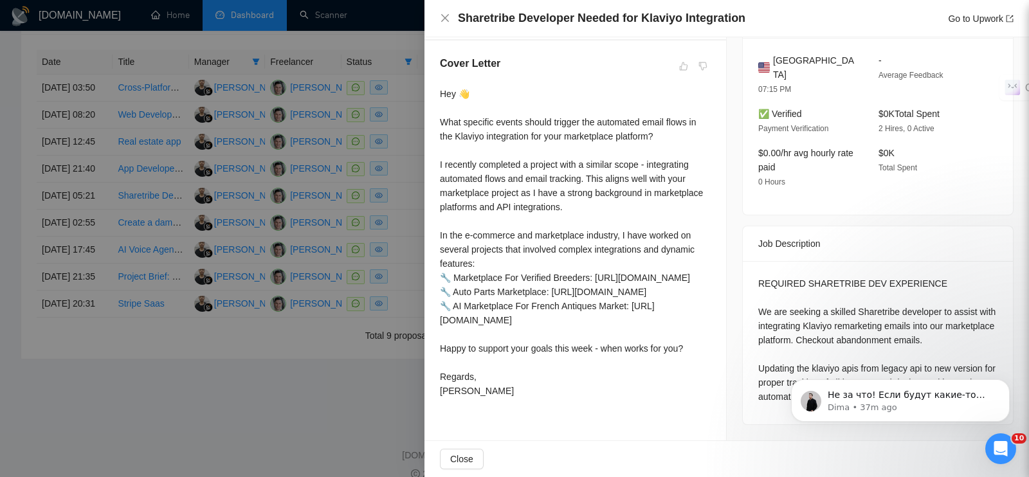
click at [331, 433] on div at bounding box center [514, 238] width 1029 height 477
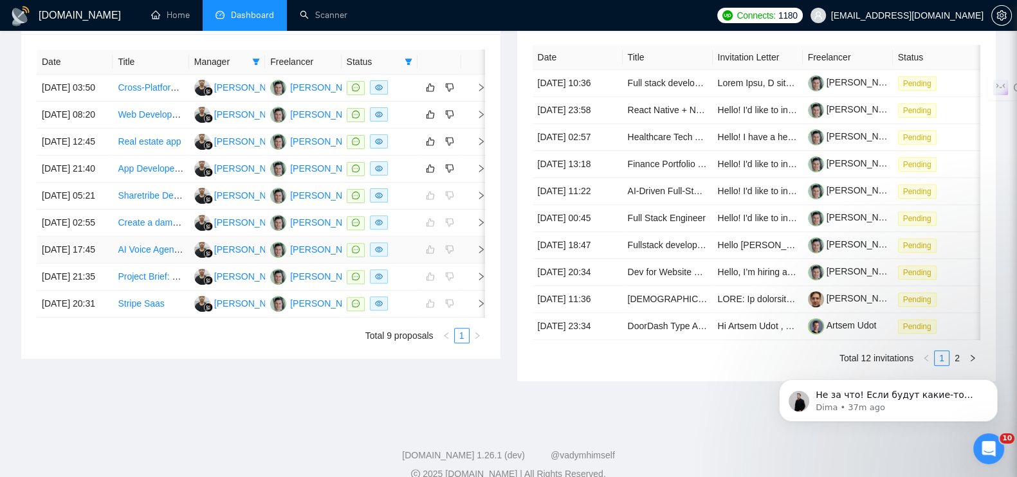
scroll to position [478, 0]
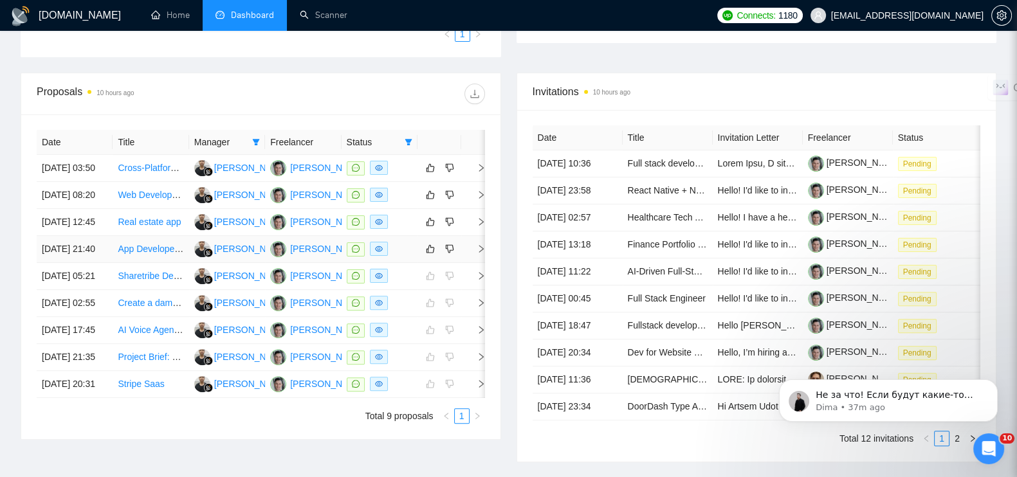
click at [478, 253] on icon "right" at bounding box center [480, 248] width 9 height 9
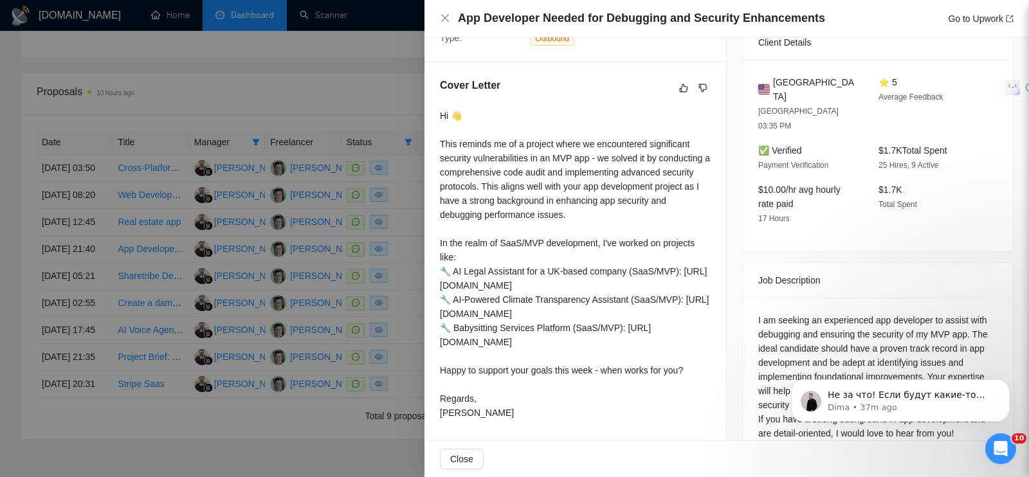
scroll to position [318, 0]
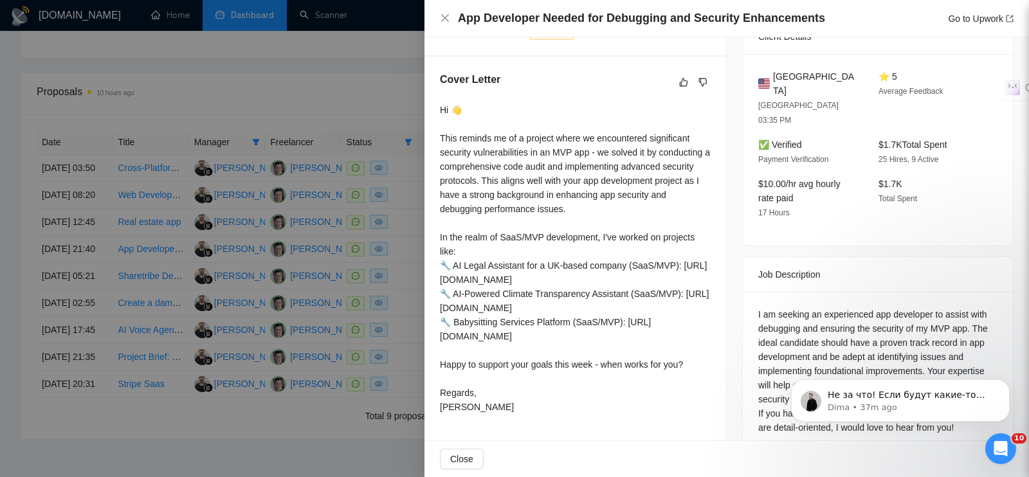
click at [347, 62] on div at bounding box center [514, 238] width 1029 height 477
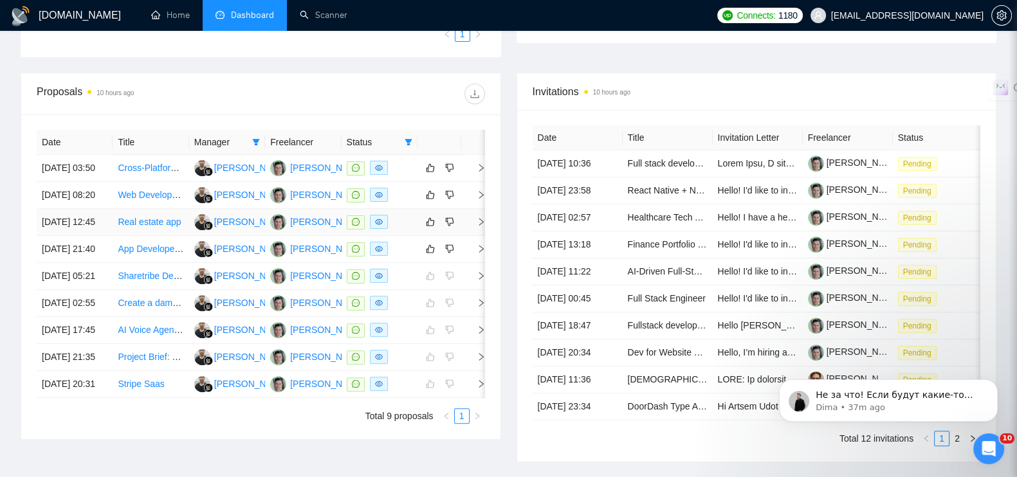
click at [479, 226] on icon "right" at bounding box center [480, 221] width 9 height 9
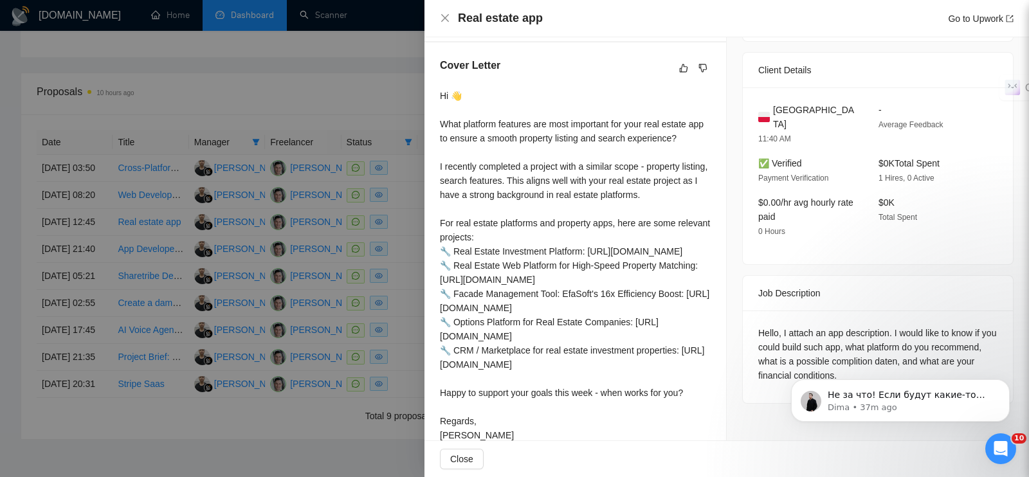
click at [381, 53] on div at bounding box center [514, 238] width 1029 height 477
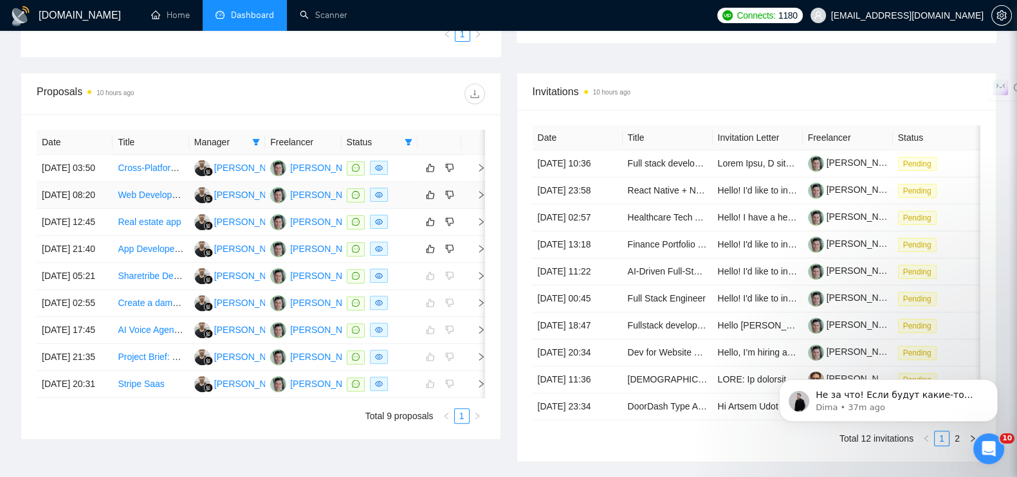
click at [478, 190] on icon "right" at bounding box center [480, 194] width 9 height 9
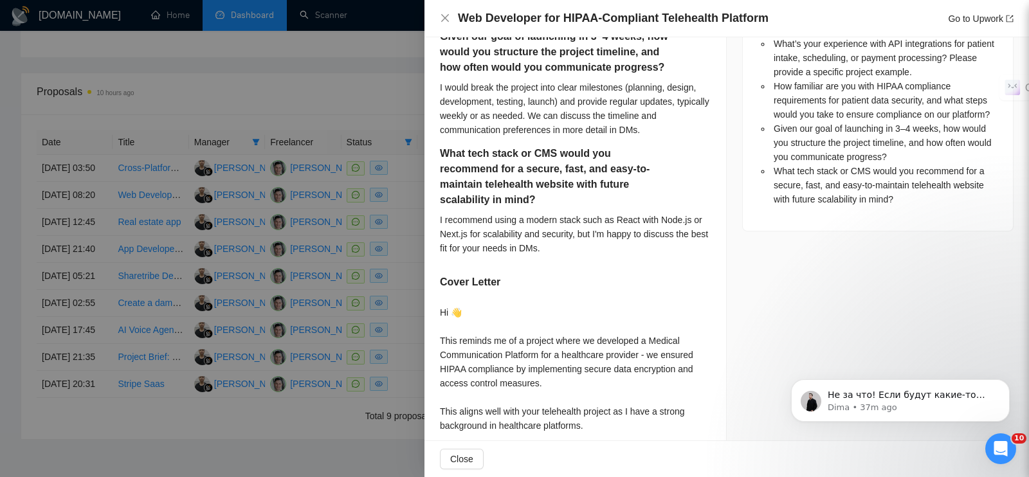
scroll to position [880, 0]
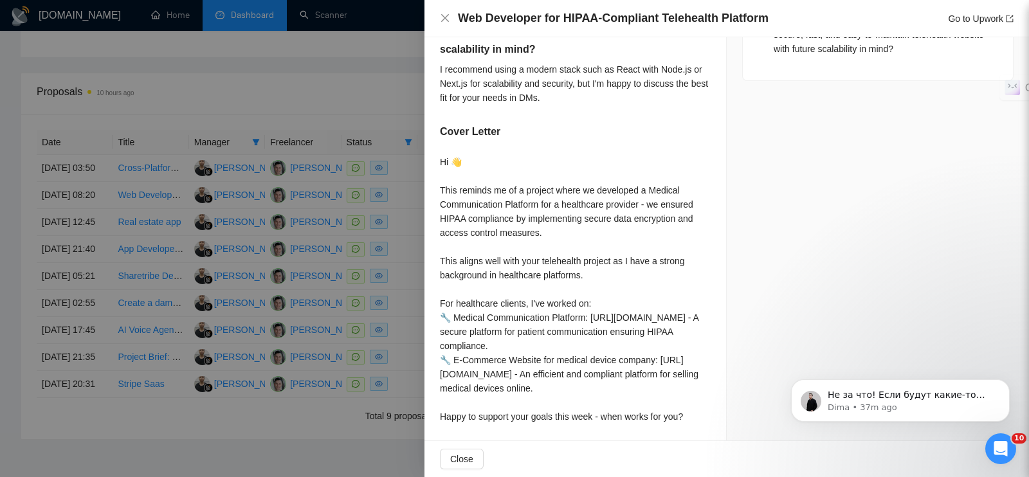
click at [350, 69] on div at bounding box center [514, 238] width 1029 height 477
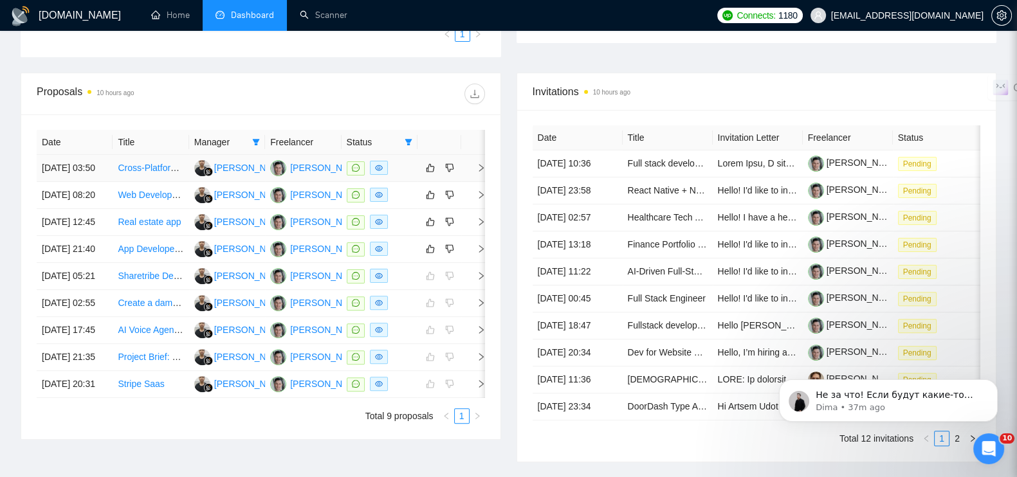
click at [477, 163] on icon "right" at bounding box center [480, 167] width 9 height 9
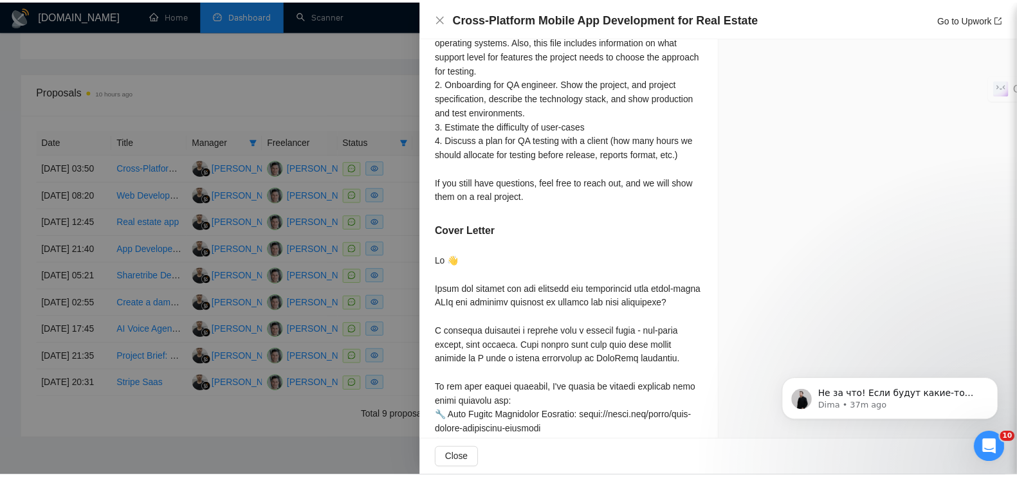
scroll to position [1041, 0]
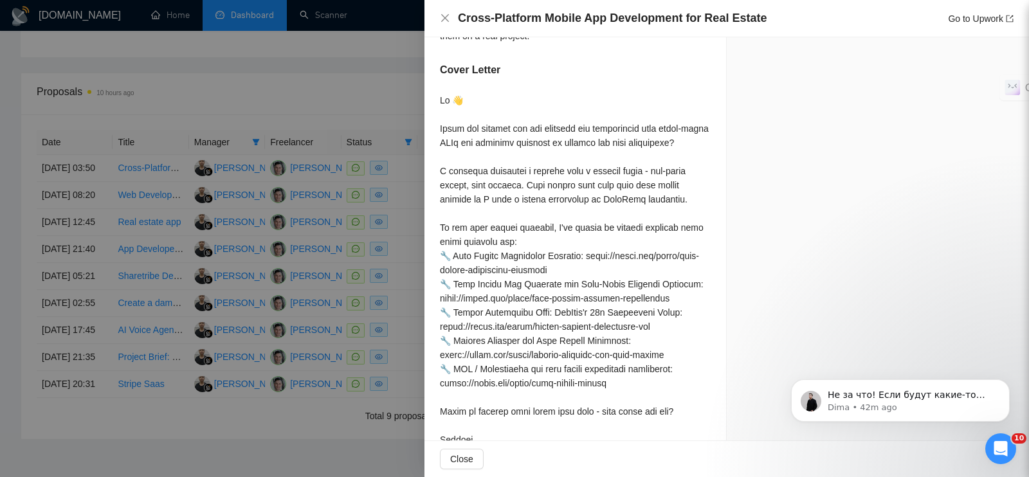
click at [373, 74] on div at bounding box center [514, 238] width 1029 height 477
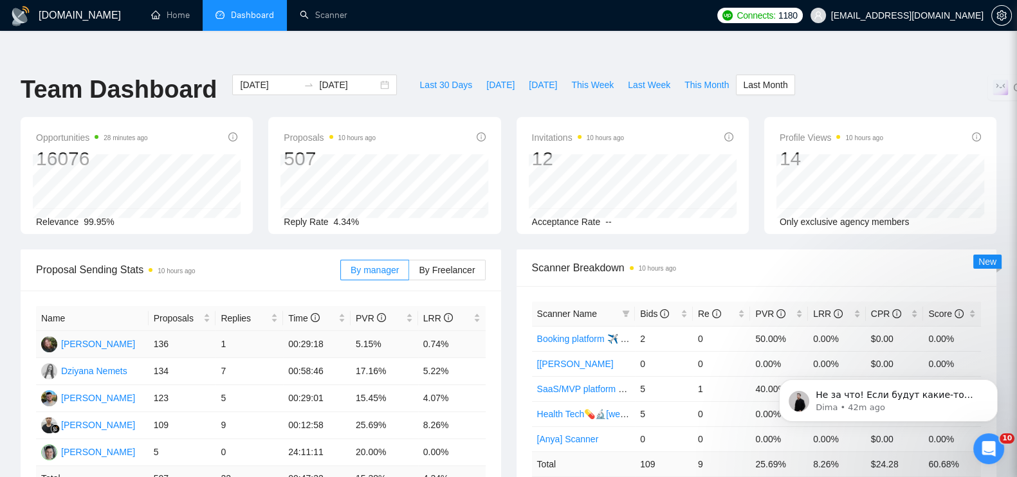
scroll to position [0, 0]
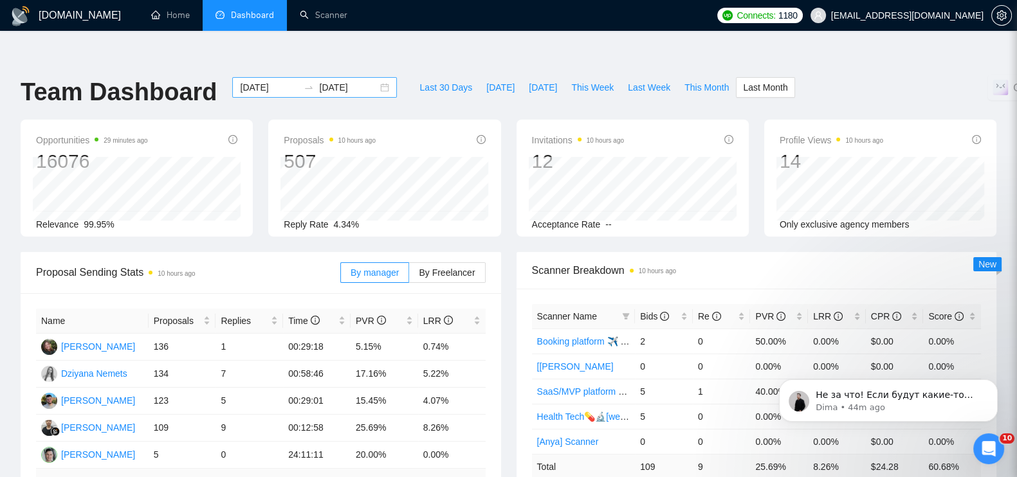
click at [374, 77] on div "2025-09-01 2025-09-30" at bounding box center [314, 87] width 165 height 21
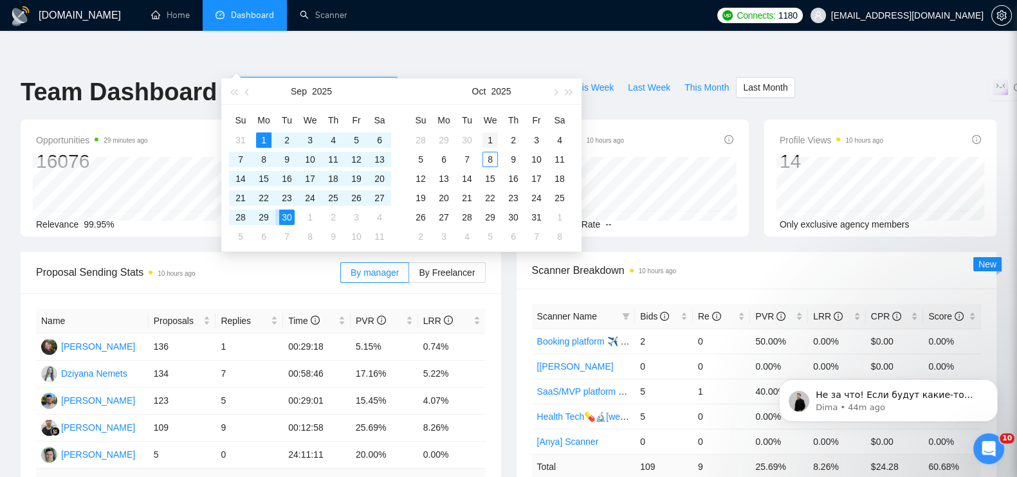
type input "2025-10-01"
click at [487, 138] on div "1" at bounding box center [489, 139] width 15 height 15
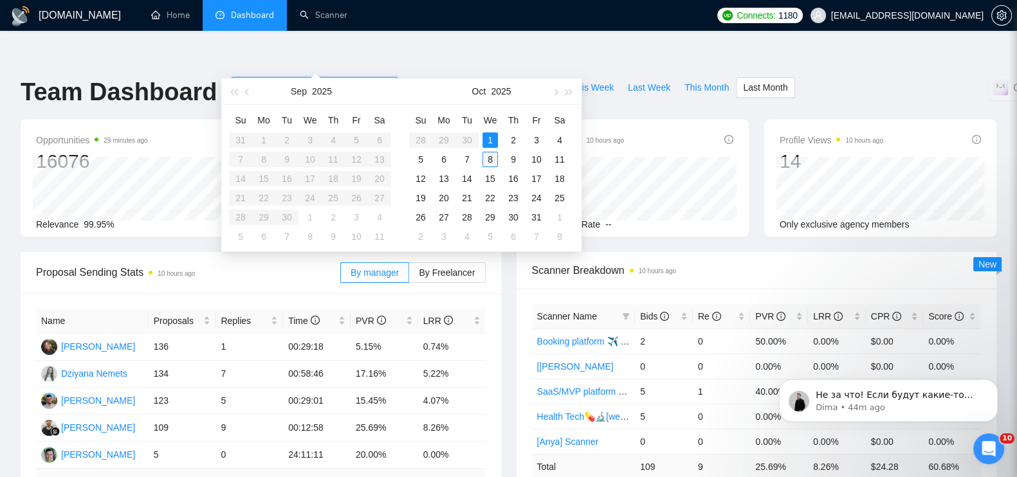
type input "2025-10-08"
click at [490, 160] on div "8" at bounding box center [489, 159] width 15 height 15
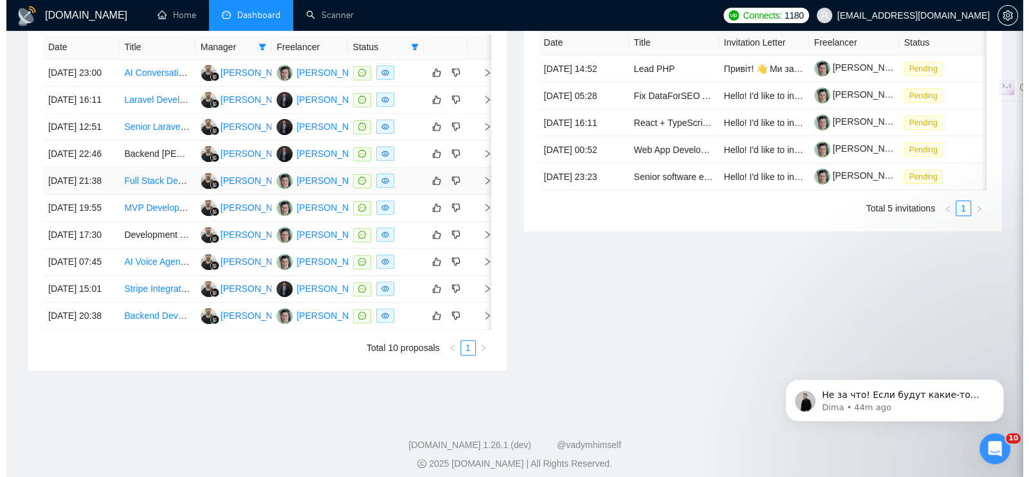
scroll to position [594, 0]
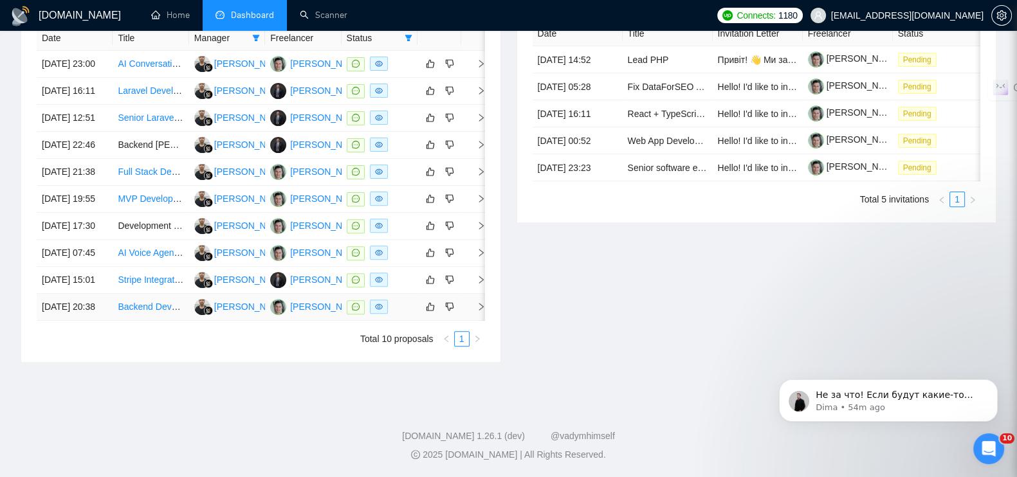
click at [482, 311] on icon "right" at bounding box center [481, 307] width 5 height 8
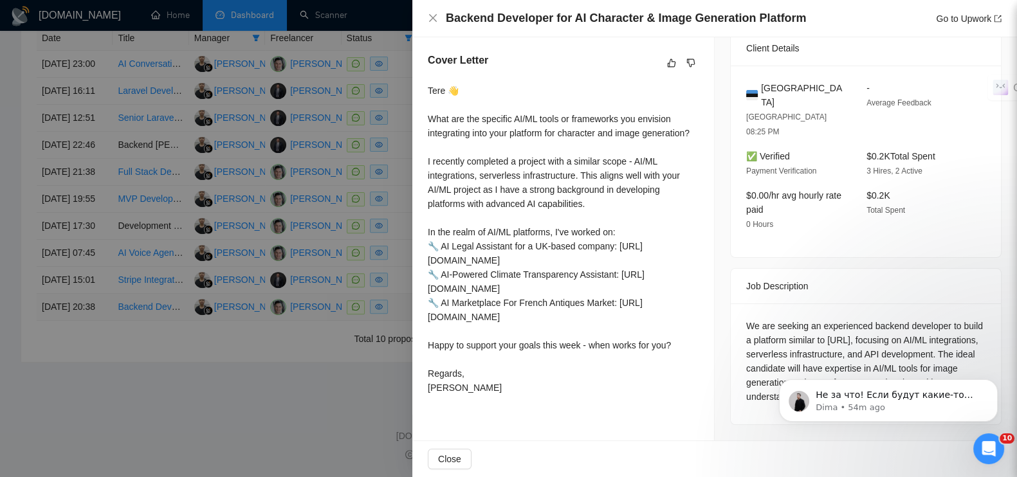
scroll to position [312, 0]
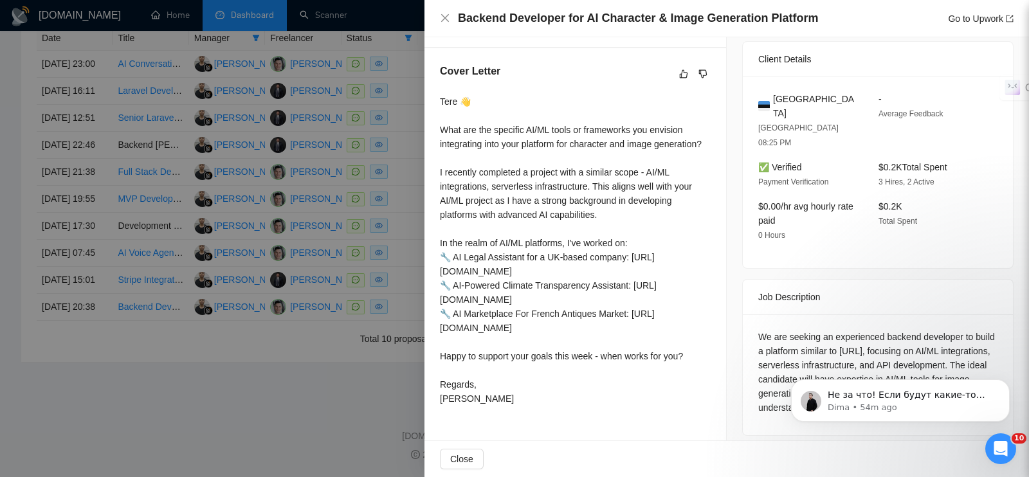
drag, startPoint x: 336, startPoint y: 445, endPoint x: 335, endPoint y: 438, distance: 7.1
click at [335, 445] on div at bounding box center [514, 238] width 1029 height 477
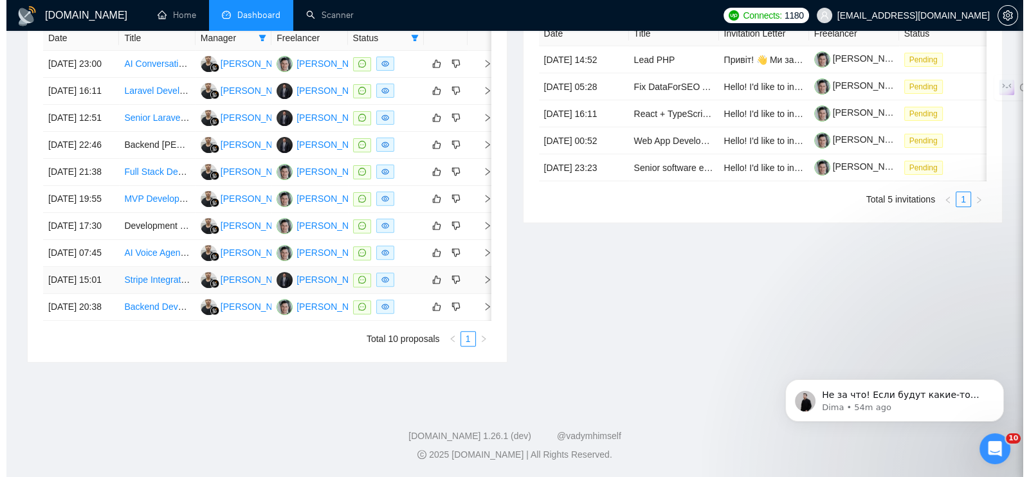
scroll to position [674, 0]
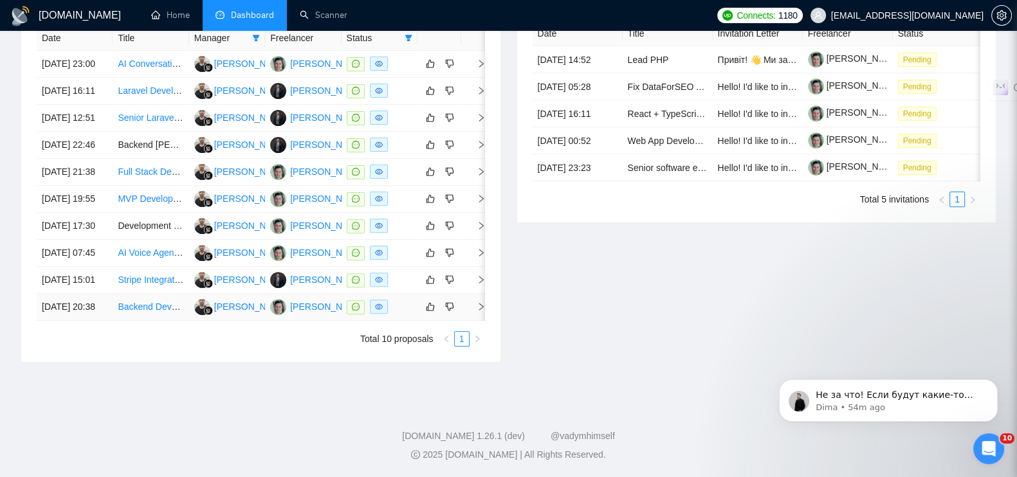
click at [482, 302] on icon "right" at bounding box center [480, 306] width 9 height 9
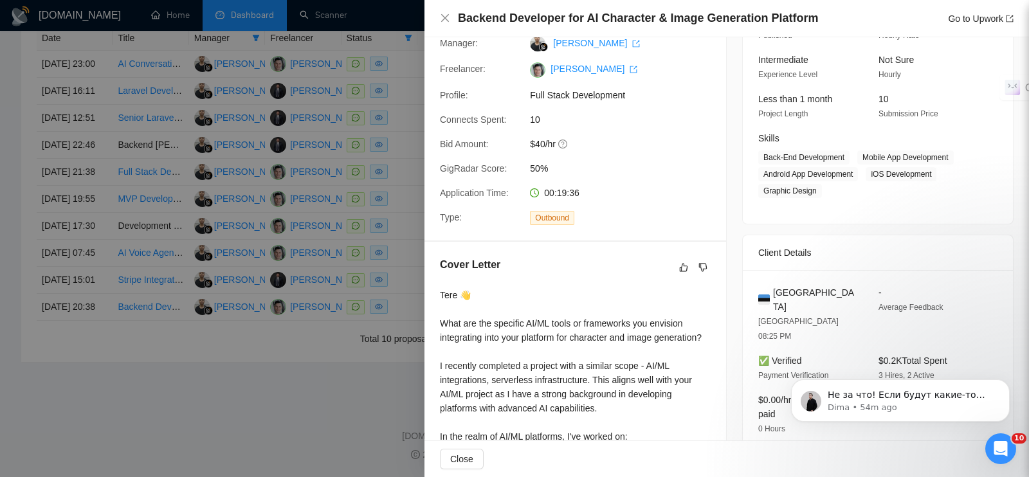
scroll to position [241, 0]
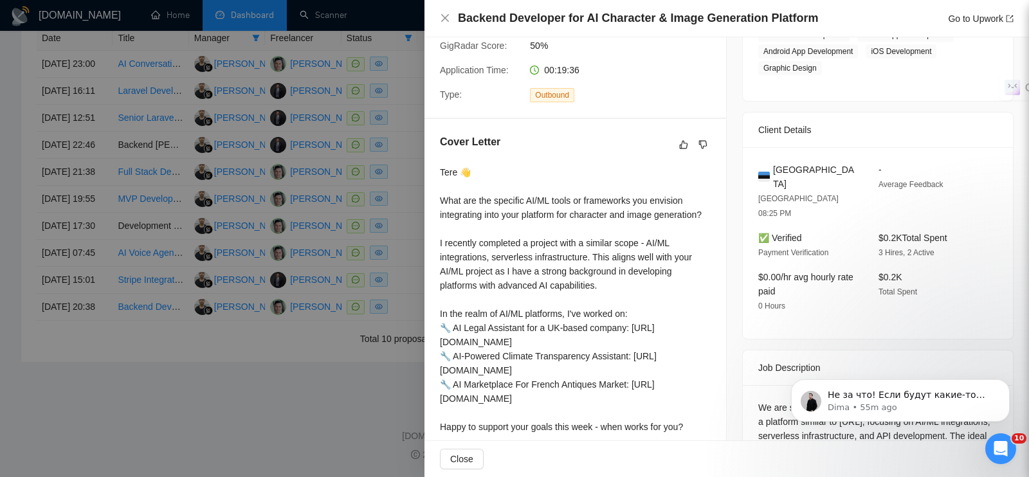
click at [358, 342] on div at bounding box center [514, 238] width 1029 height 477
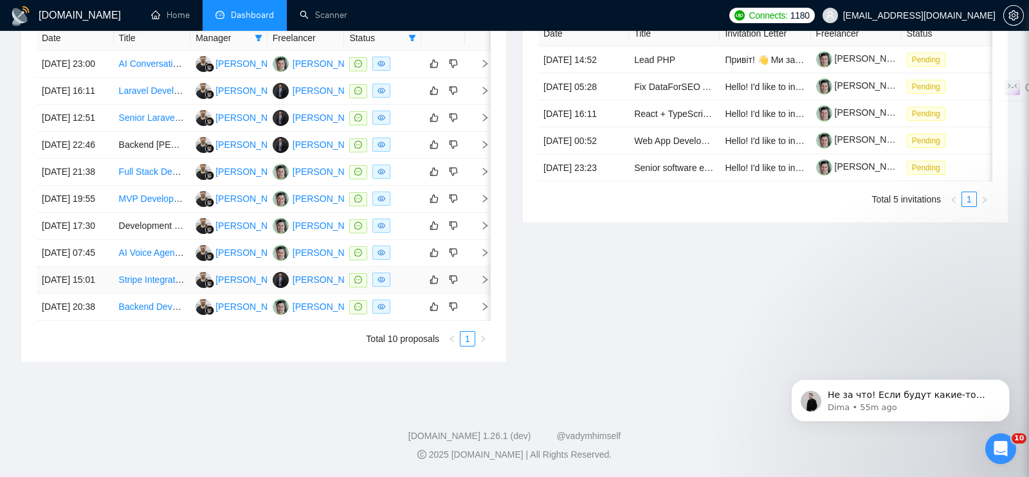
scroll to position [662, 0]
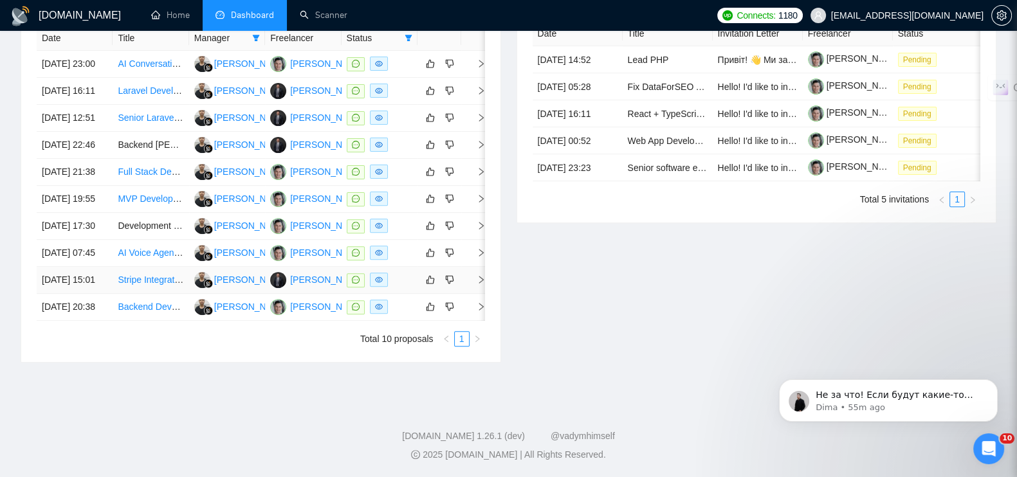
click at [478, 275] on icon "right" at bounding box center [480, 279] width 9 height 9
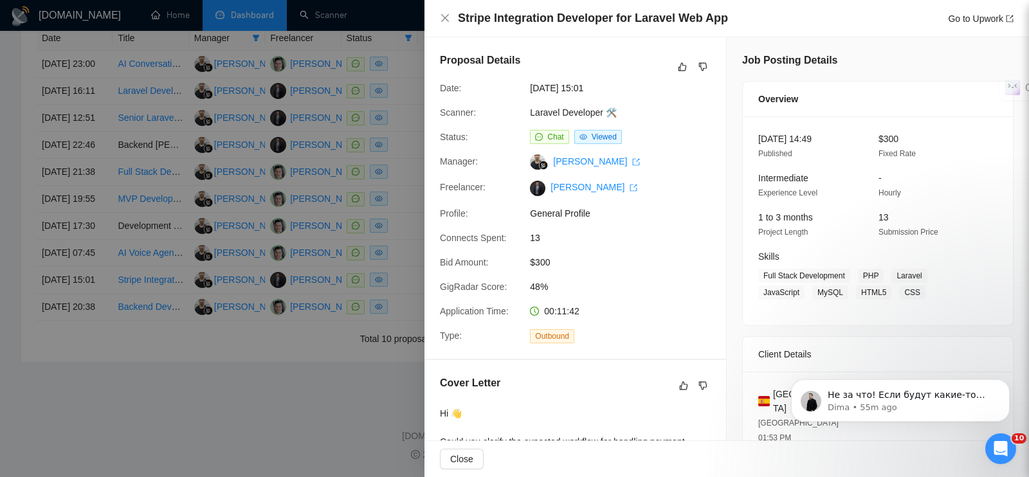
scroll to position [241, 0]
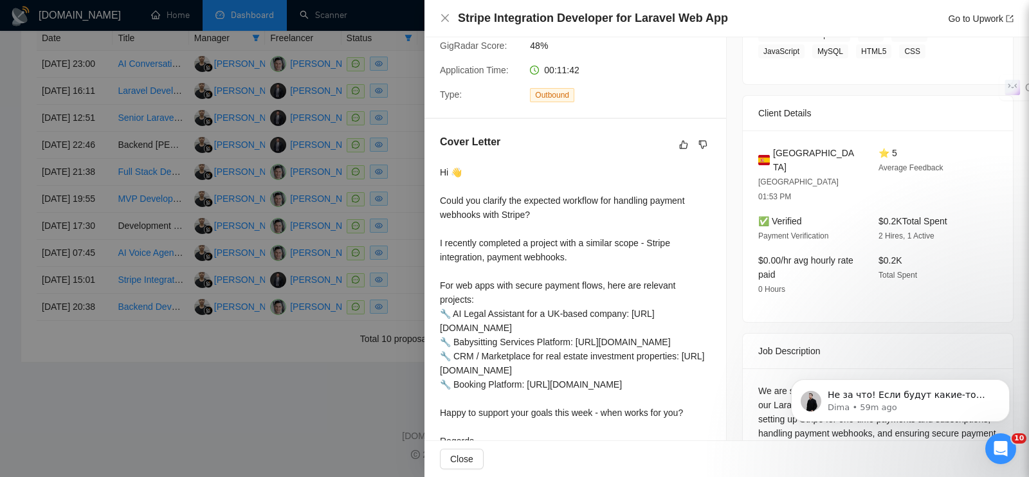
click at [287, 399] on div at bounding box center [514, 238] width 1029 height 477
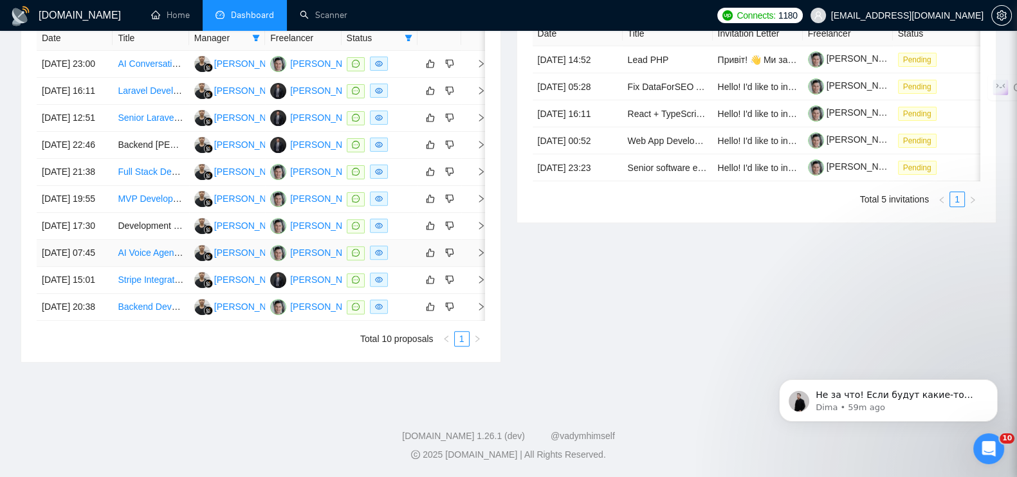
click at [479, 248] on icon "right" at bounding box center [480, 252] width 9 height 9
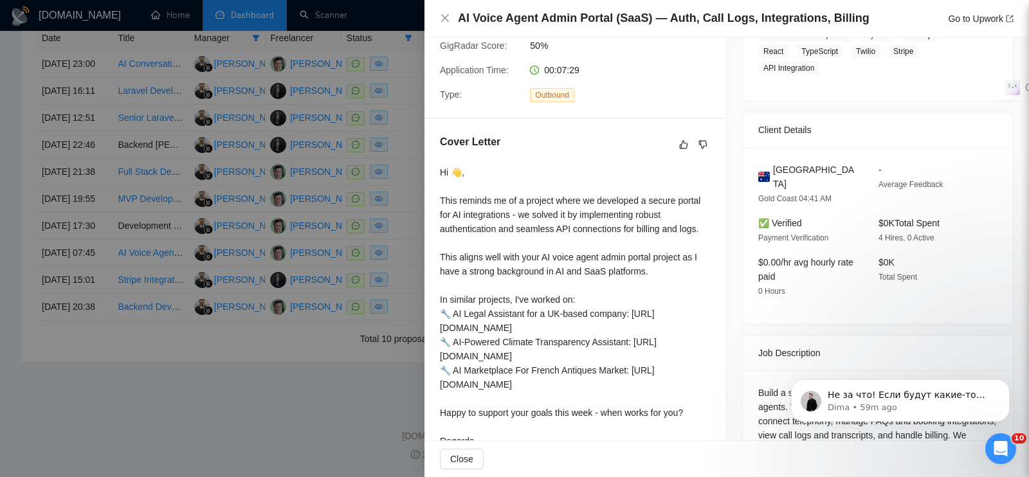
click at [379, 394] on div at bounding box center [514, 238] width 1029 height 477
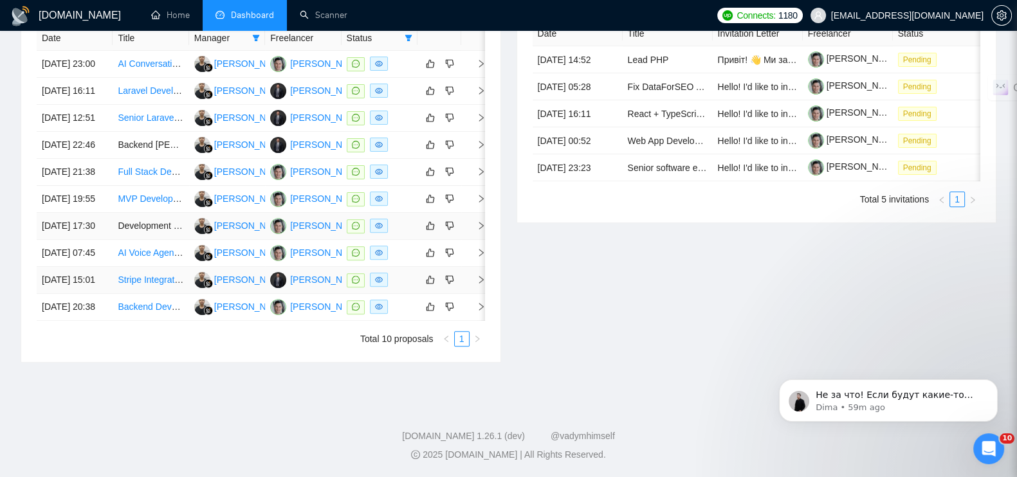
scroll to position [581, 0]
click at [482, 230] on icon "right" at bounding box center [480, 225] width 9 height 9
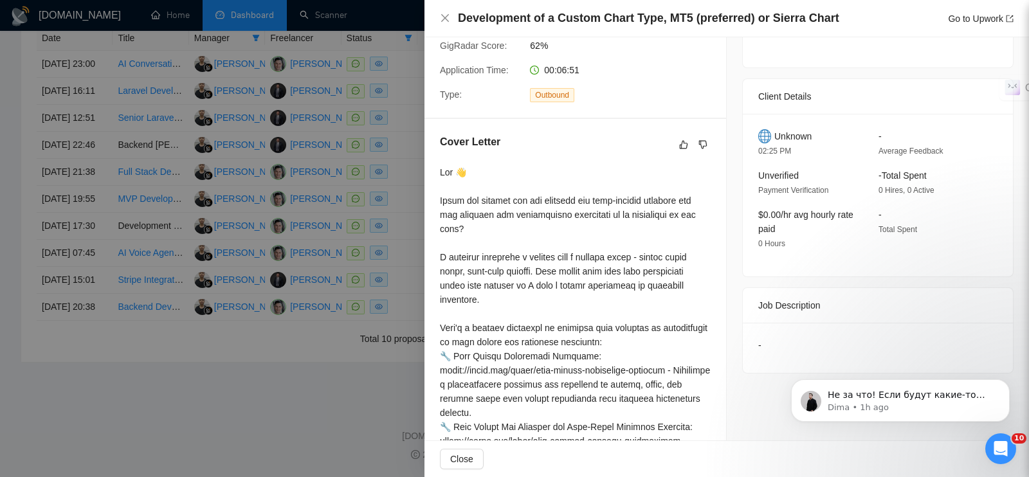
click at [345, 444] on div at bounding box center [514, 238] width 1029 height 477
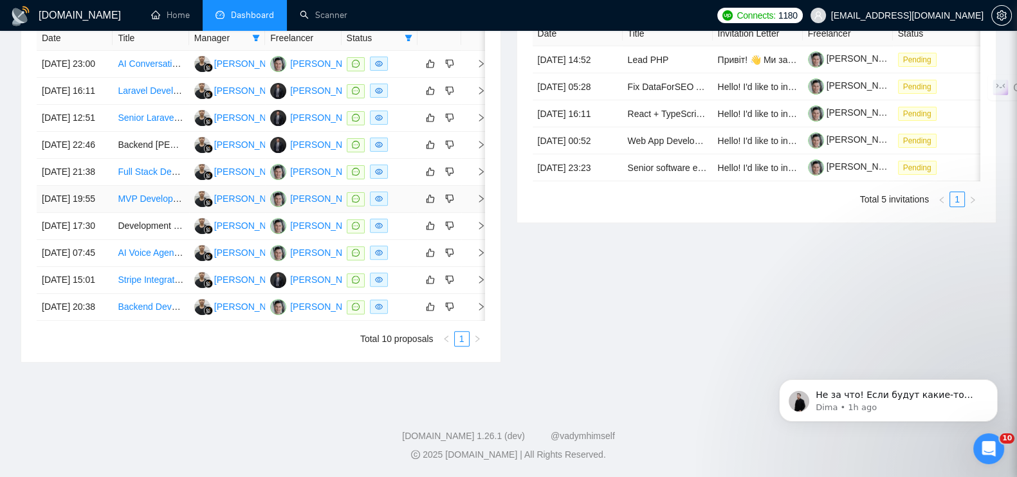
click at [480, 203] on icon "right" at bounding box center [480, 198] width 9 height 9
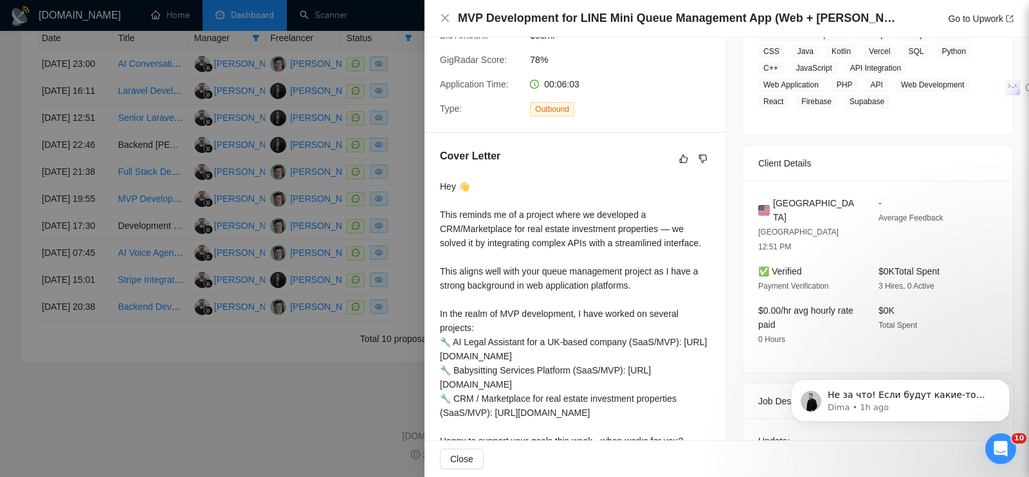
click at [311, 442] on div at bounding box center [514, 238] width 1029 height 477
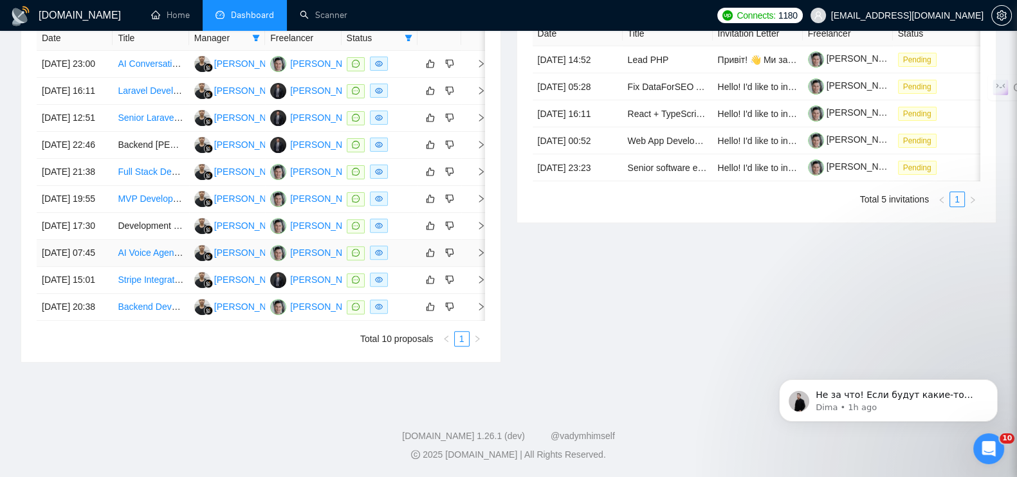
scroll to position [501, 0]
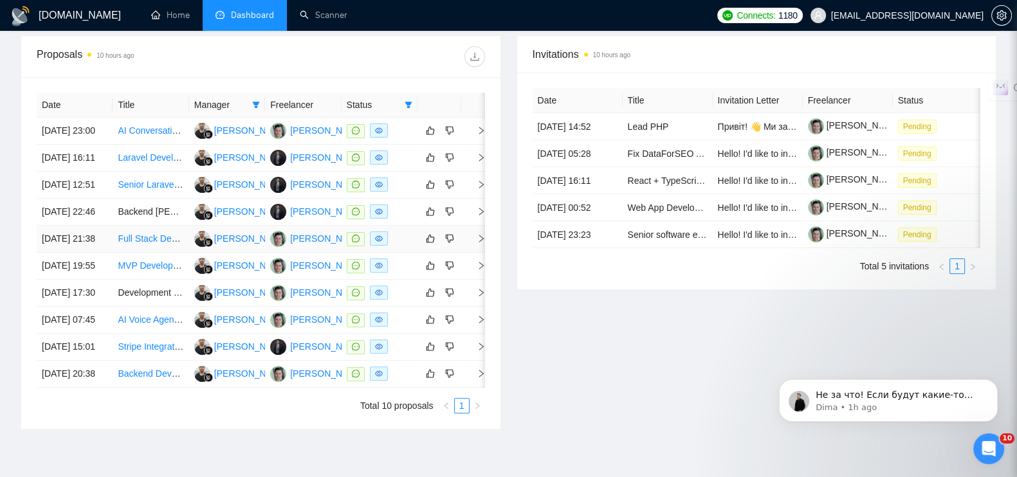
click at [481, 242] on icon "right" at bounding box center [481, 239] width 5 height 8
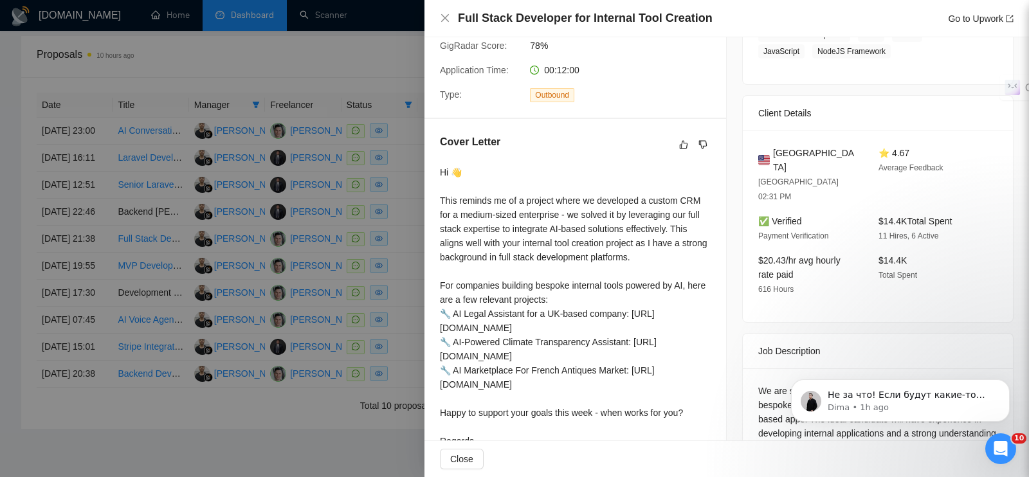
click at [340, 51] on div at bounding box center [514, 238] width 1029 height 477
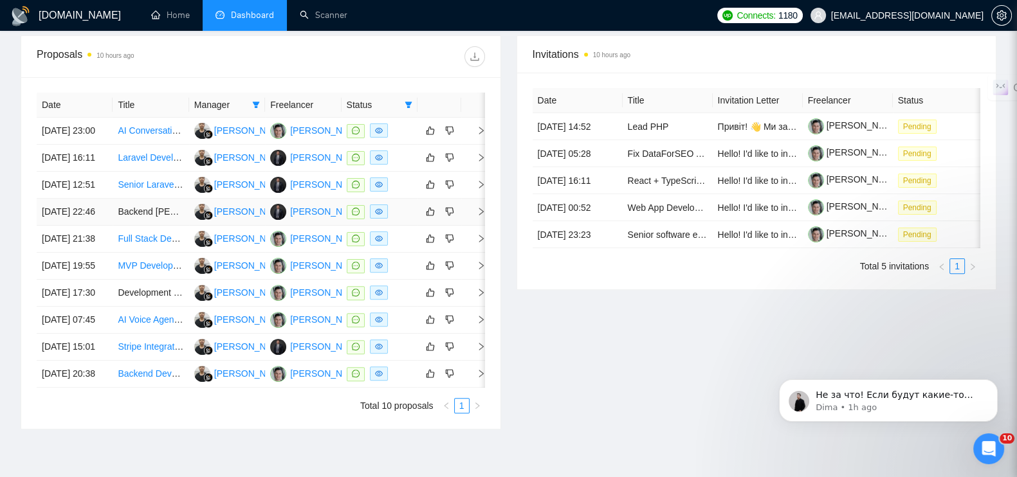
click at [480, 215] on icon "right" at bounding box center [481, 212] width 5 height 8
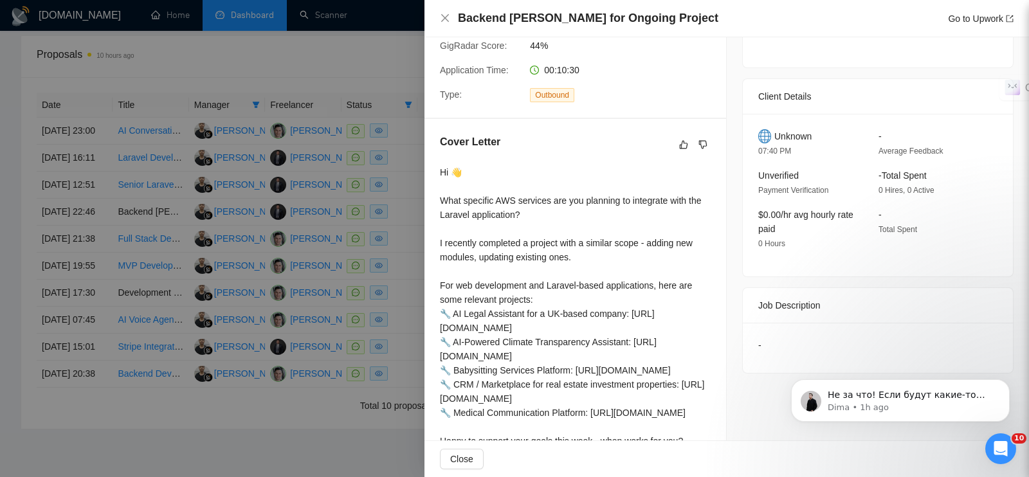
click at [408, 39] on div at bounding box center [514, 238] width 1029 height 477
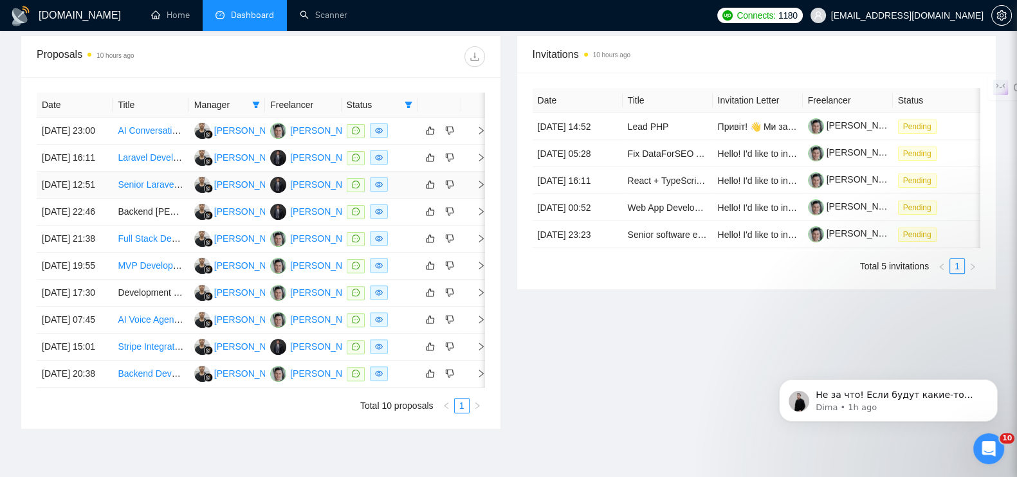
click at [478, 189] on icon "right" at bounding box center [480, 184] width 9 height 9
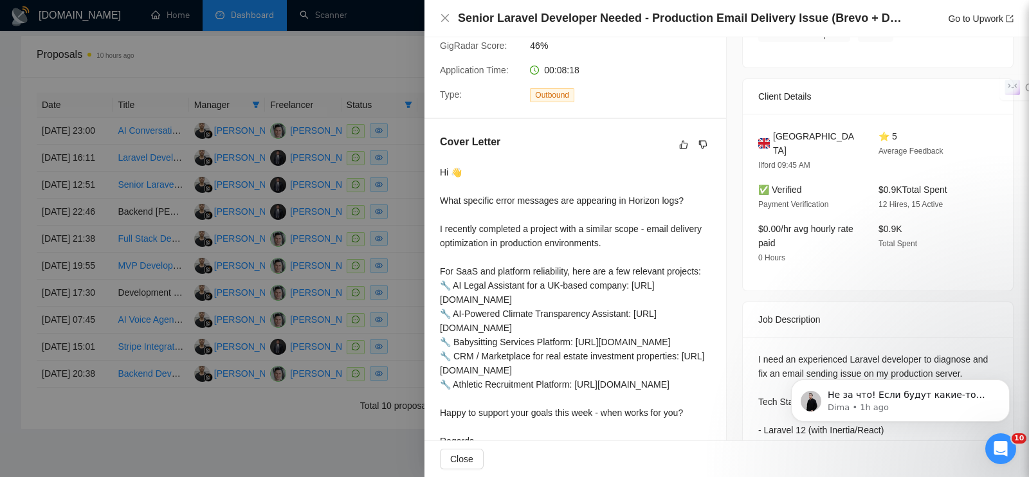
click at [379, 55] on div at bounding box center [514, 238] width 1029 height 477
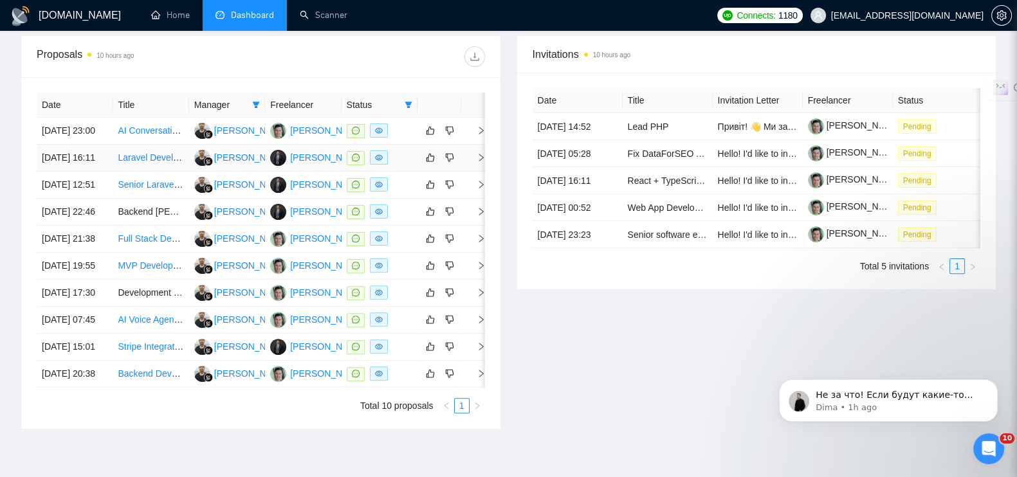
click at [482, 153] on icon "right" at bounding box center [480, 157] width 9 height 9
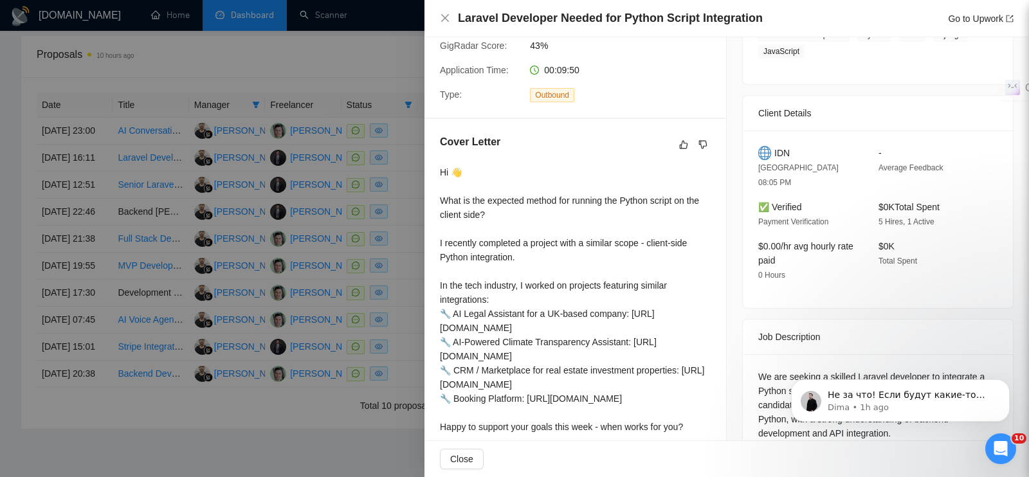
click at [360, 47] on div at bounding box center [514, 238] width 1029 height 477
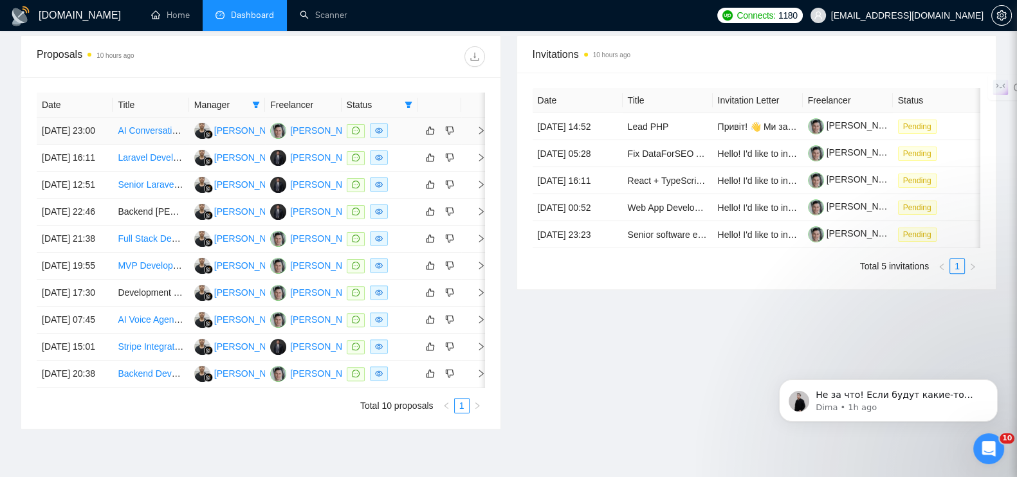
click at [476, 126] on icon "right" at bounding box center [480, 130] width 9 height 9
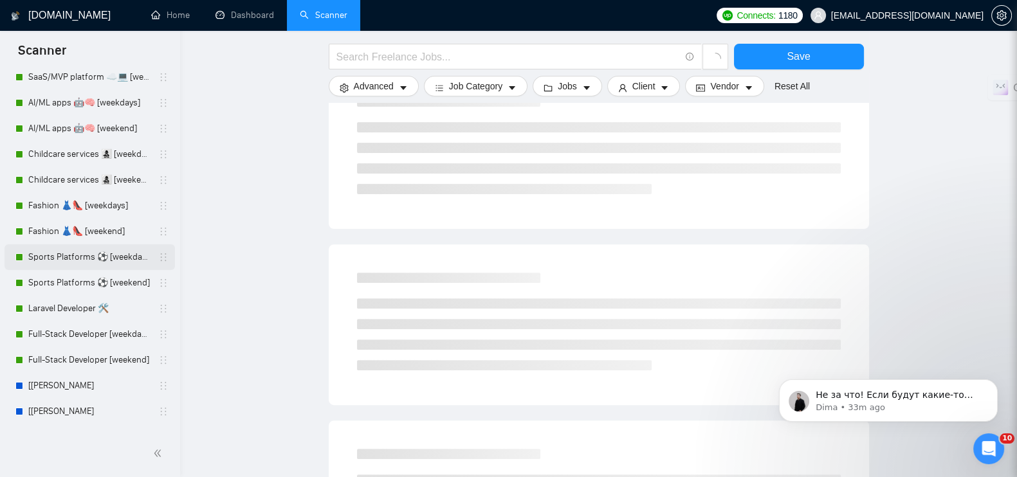
scroll to position [321, 0]
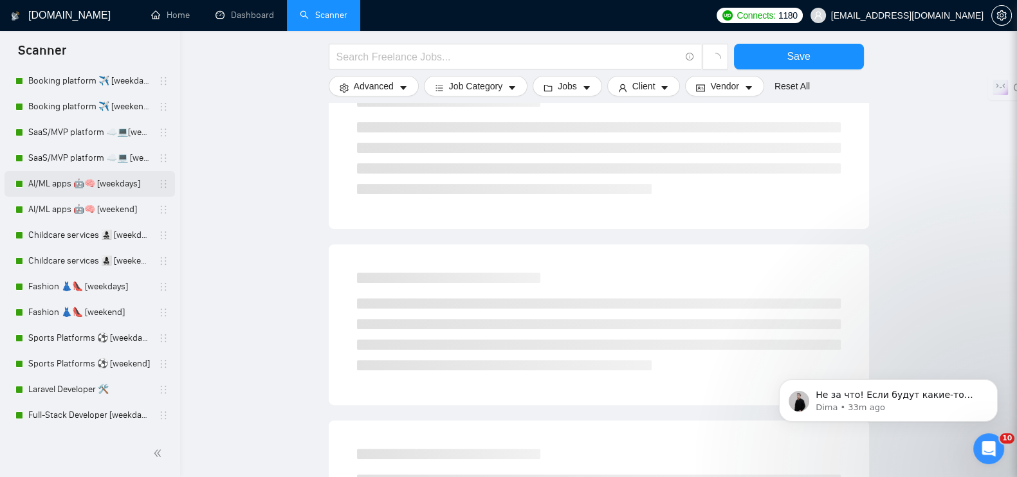
click at [104, 181] on link "AI/ML apps 🤖🧠 [weekdays]" at bounding box center [89, 184] width 122 height 26
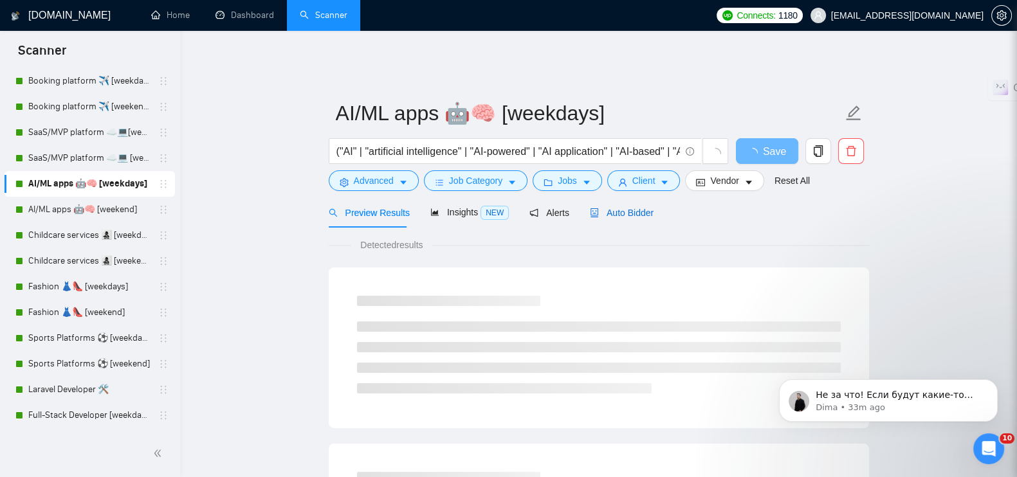
click at [630, 208] on span "Auto Bidder" at bounding box center [622, 213] width 64 height 10
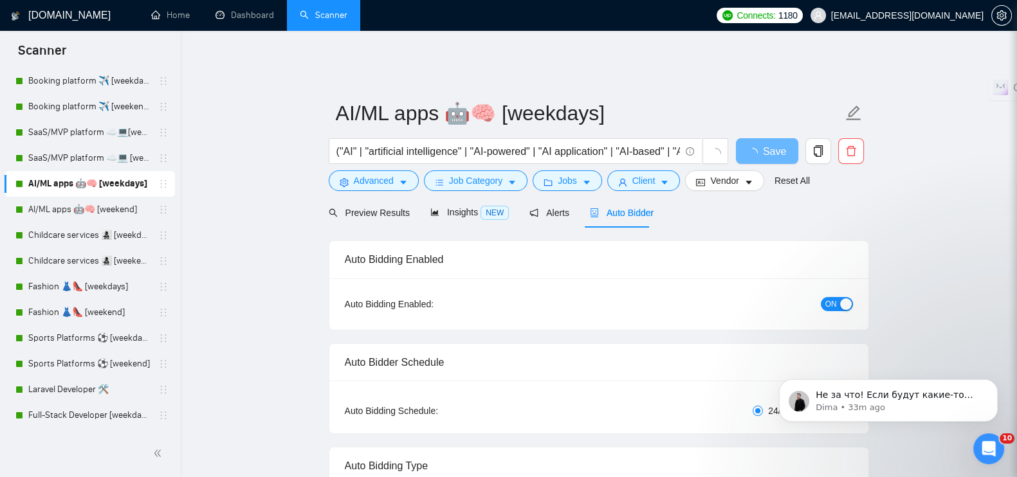
radio input "false"
radio input "true"
checkbox input "true"
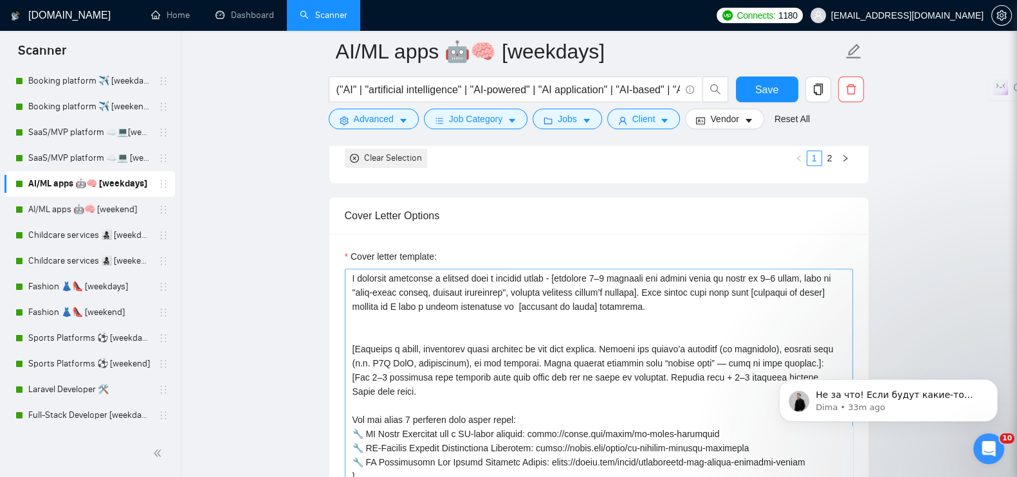
scroll to position [146, 0]
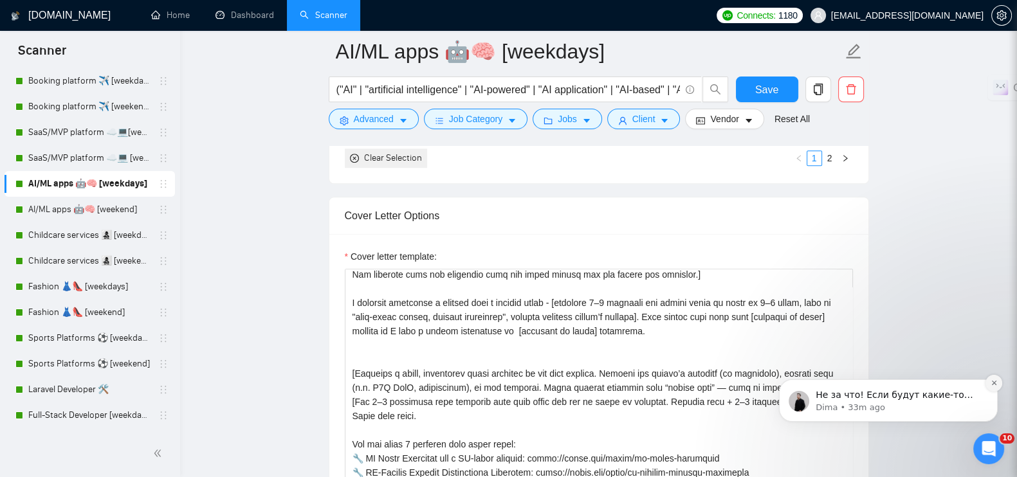
click at [994, 379] on icon "Dismiss notification" at bounding box center [993, 382] width 7 height 7
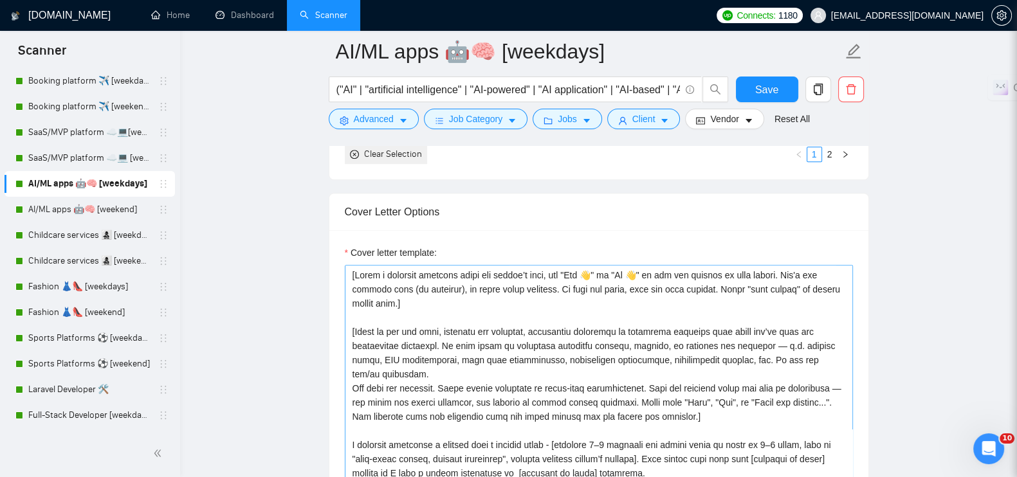
scroll to position [1527, 0]
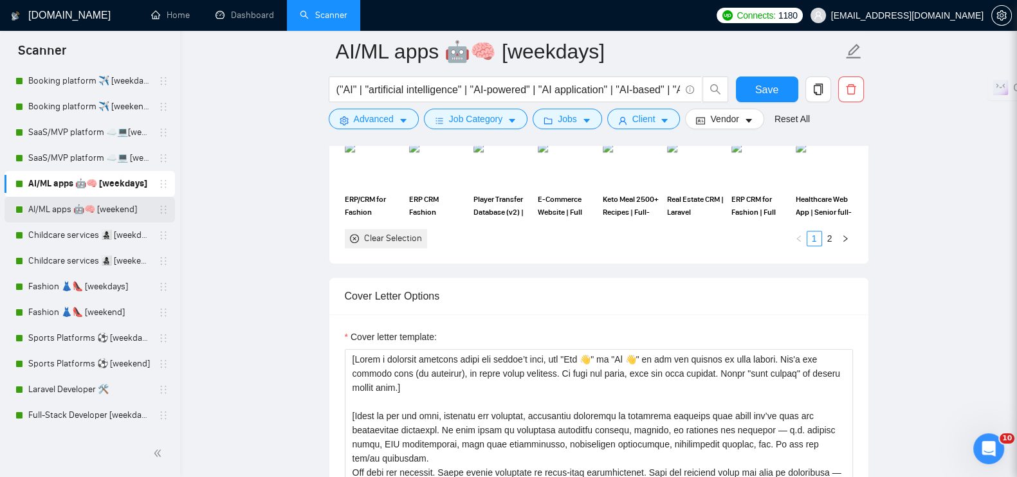
click at [87, 212] on link "AI/ML apps 🤖🧠 [weekend]" at bounding box center [89, 210] width 122 height 26
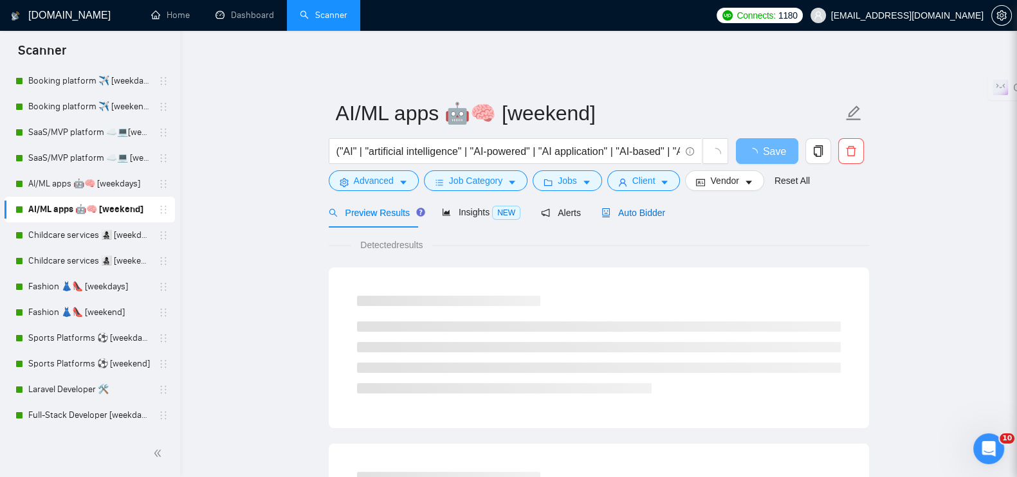
click at [629, 208] on span "Auto Bidder" at bounding box center [633, 213] width 64 height 10
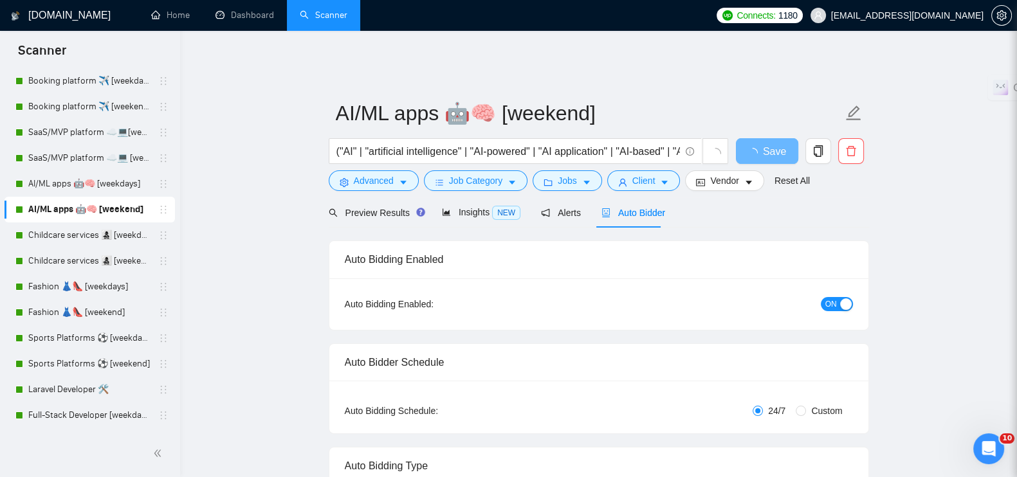
radio input "false"
radio input "true"
checkbox input "true"
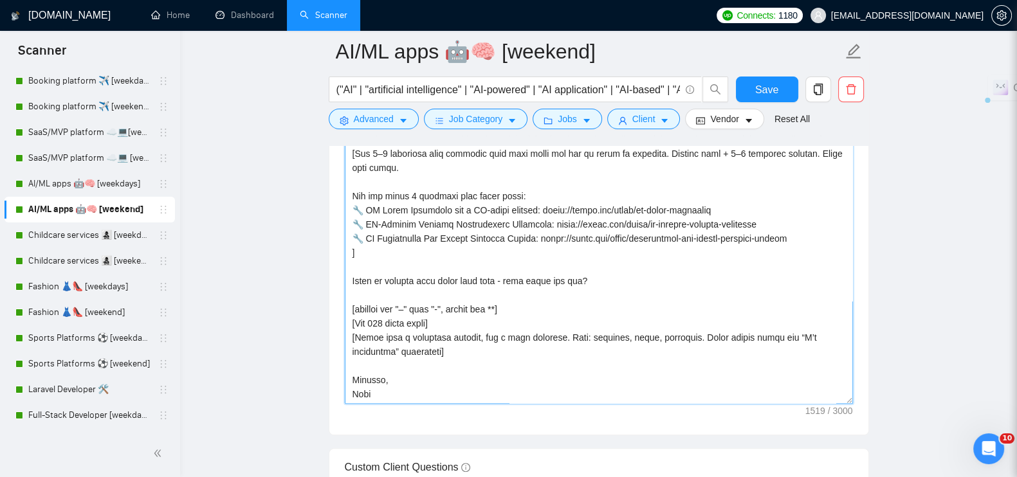
scroll to position [1849, 0]
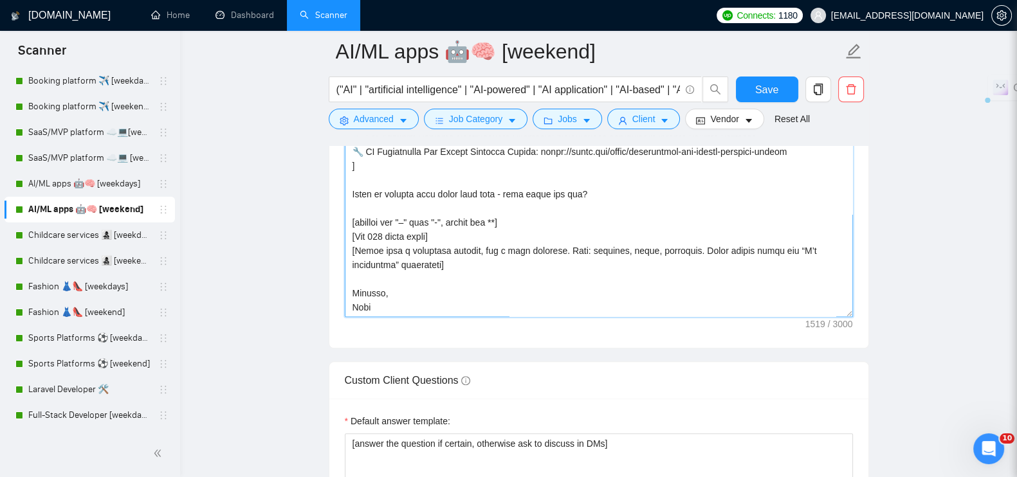
drag, startPoint x: 349, startPoint y: 282, endPoint x: 402, endPoint y: 296, distance: 55.2
click at [402, 296] on textarea "Cover letter template:" at bounding box center [599, 172] width 508 height 289
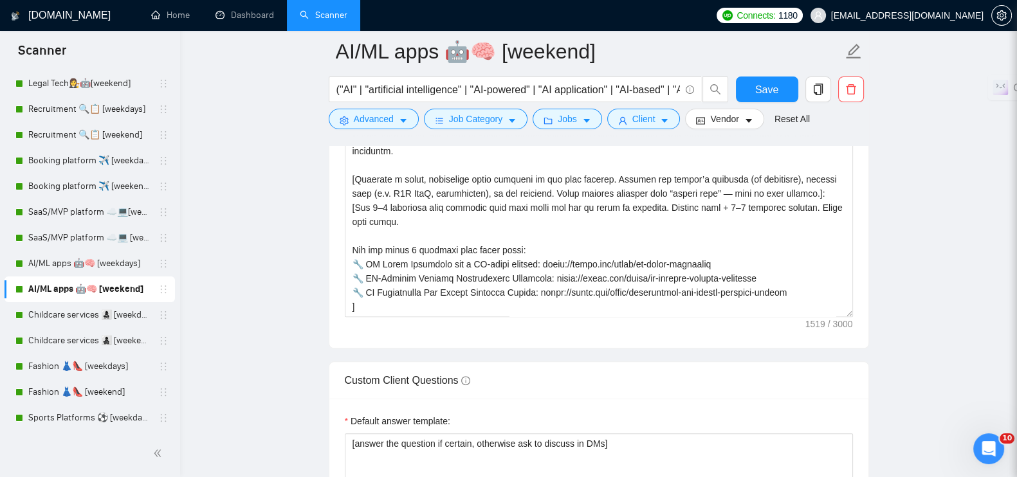
scroll to position [482, 0]
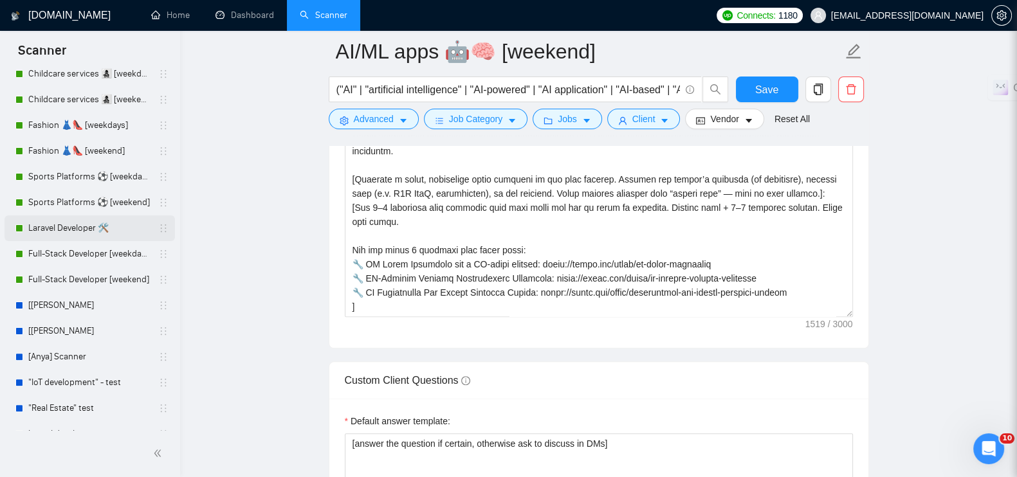
click at [68, 226] on link "Laravel Developer 🛠️" at bounding box center [89, 228] width 122 height 26
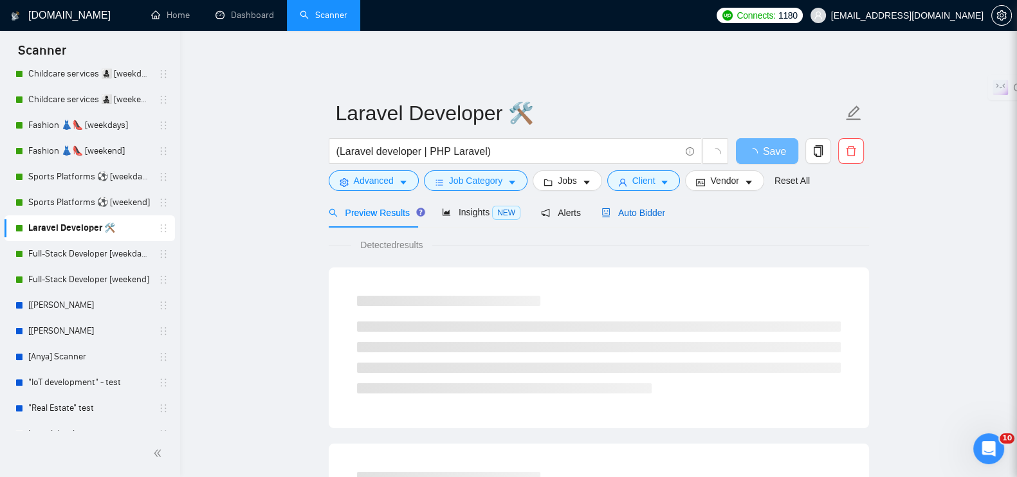
click at [622, 208] on span "Auto Bidder" at bounding box center [633, 213] width 64 height 10
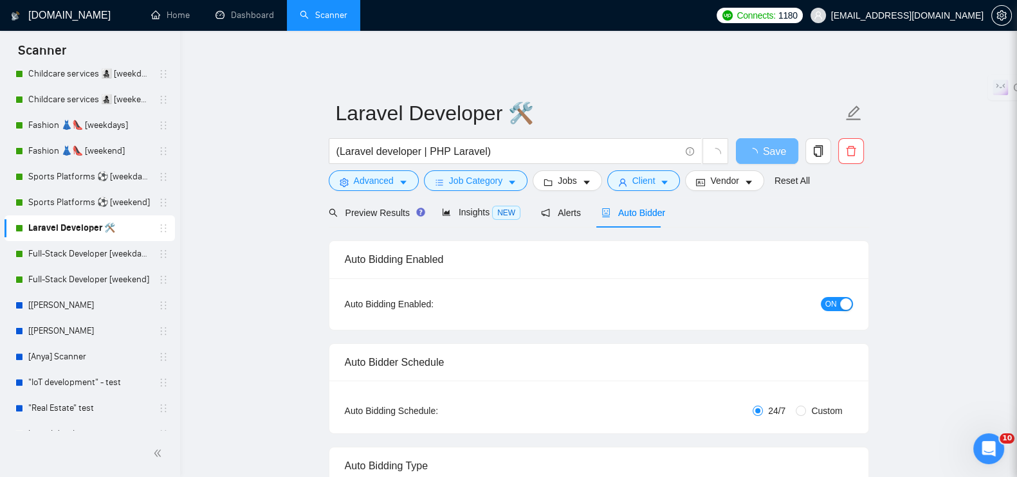
radio input "false"
radio input "true"
checkbox input "true"
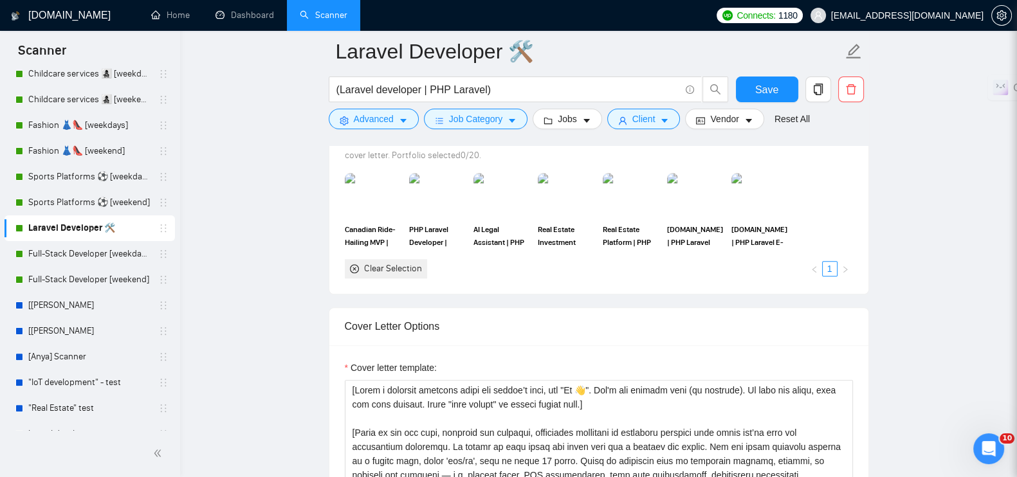
scroll to position [1688, 0]
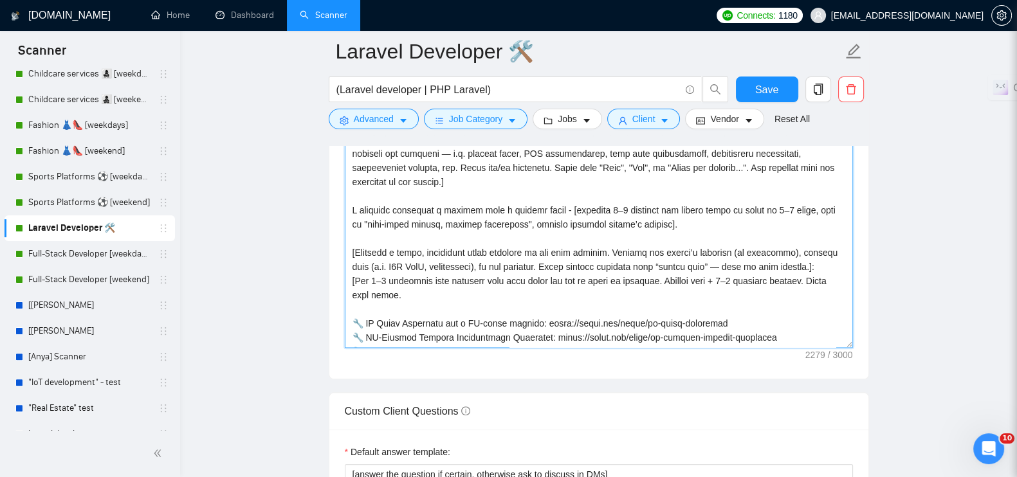
click at [488, 239] on textarea "Cover letter template:" at bounding box center [599, 203] width 508 height 289
